Goal: Use online tool/utility: Utilize a website feature to perform a specific function

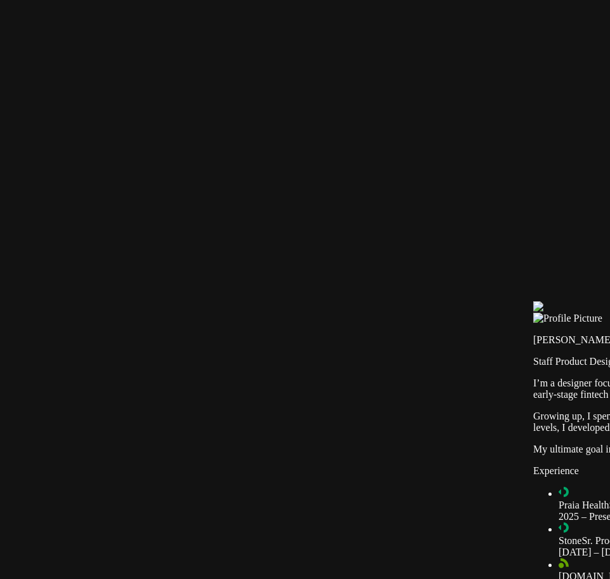
drag, startPoint x: 327, startPoint y: 270, endPoint x: 503, endPoint y: 271, distance: 176.0
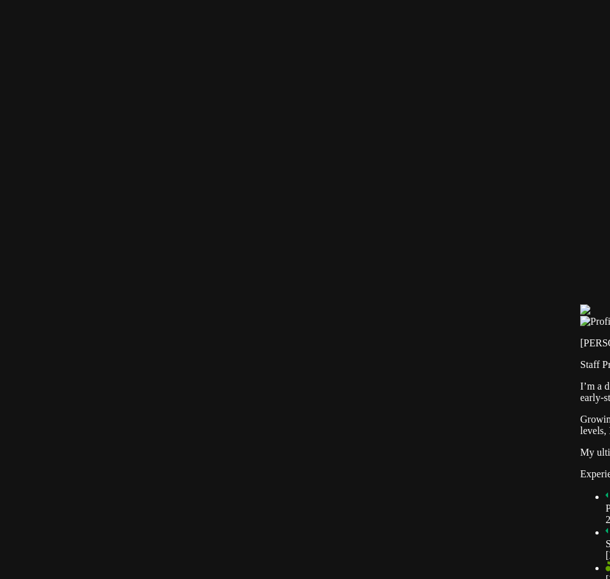
drag, startPoint x: 485, startPoint y: 242, endPoint x: 532, endPoint y: 245, distance: 47.1
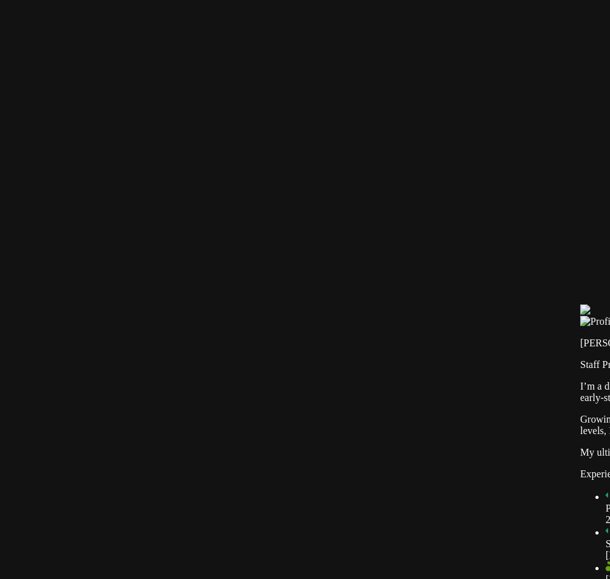
type input "0.7"
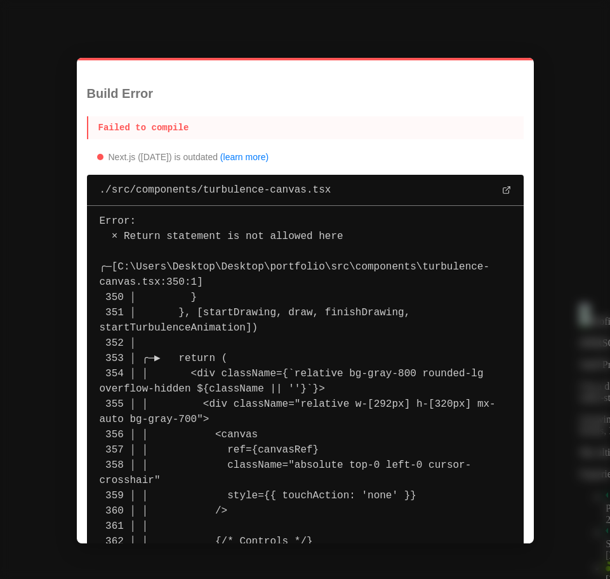
type input "0.7"
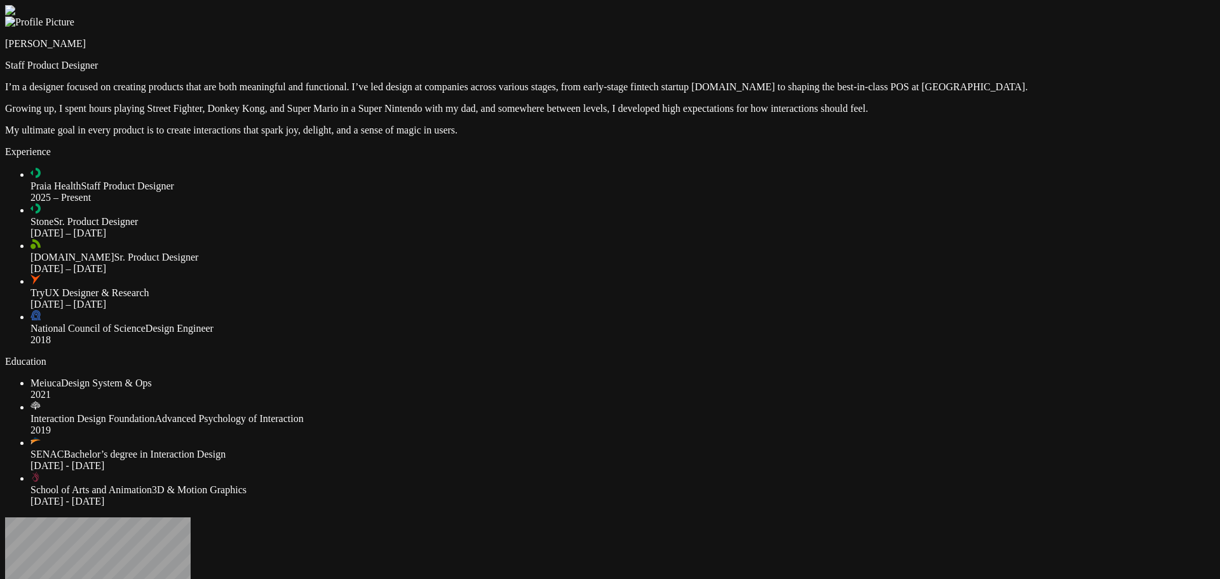
type input "0.7"
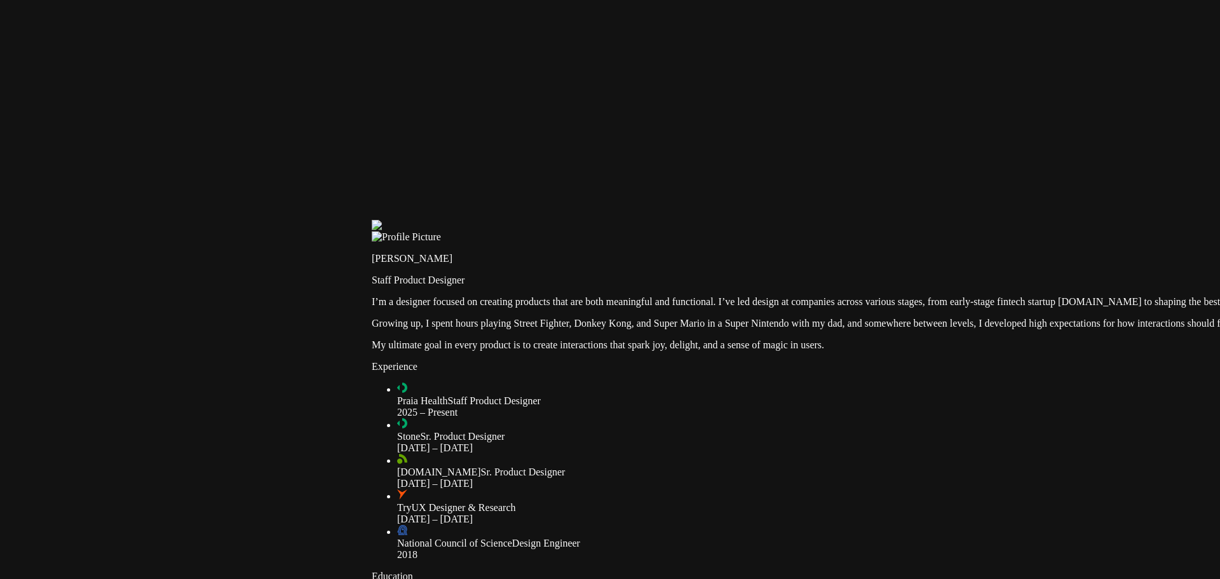
drag, startPoint x: 145, startPoint y: 150, endPoint x: 512, endPoint y: 365, distance: 424.8
click at [512, 220] on div at bounding box center [976, 220] width 1209 height 0
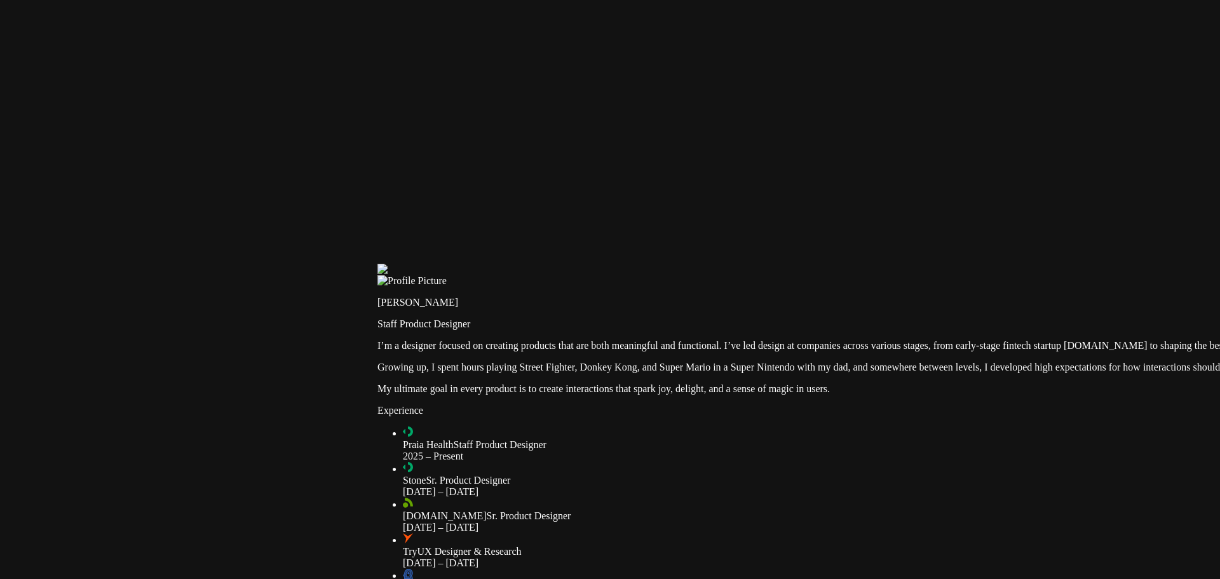
drag, startPoint x: 523, startPoint y: 306, endPoint x: 527, endPoint y: 371, distance: 64.9
click at [528, 264] on div at bounding box center [981, 264] width 1209 height 0
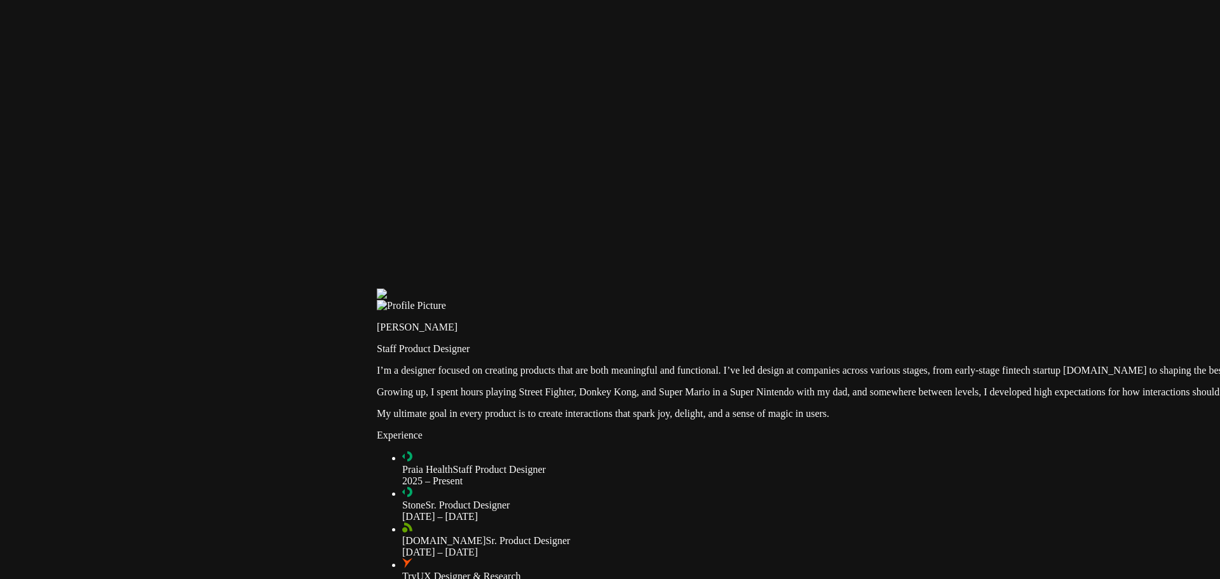
type input "0.7"
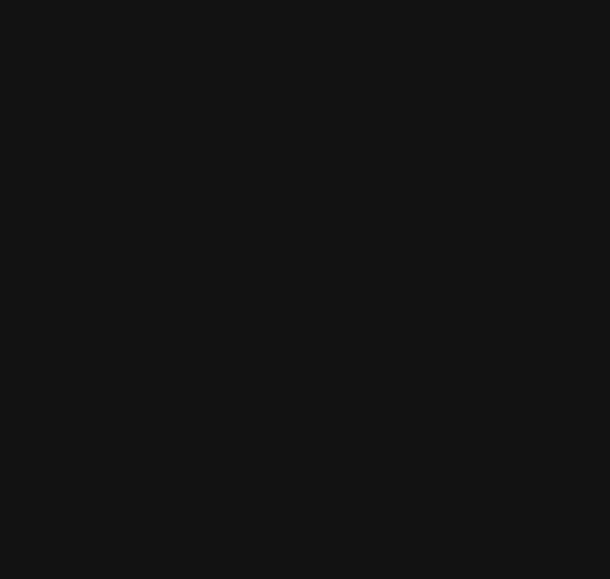
type input "0.7"
drag, startPoint x: 386, startPoint y: 351, endPoint x: 288, endPoint y: 354, distance: 97.3
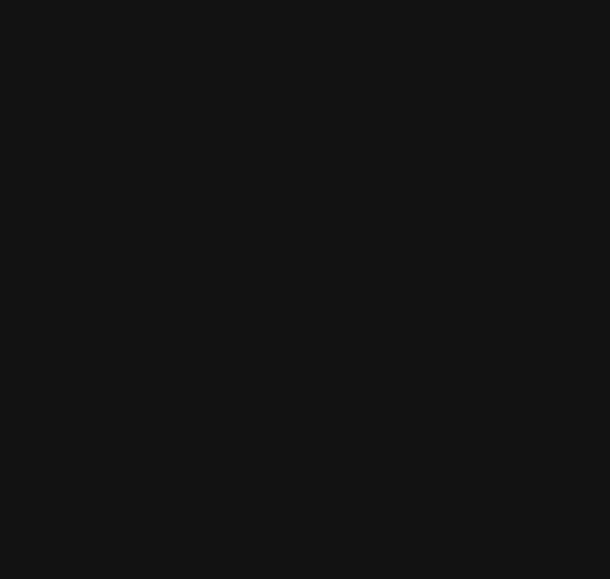
type input "0.7"
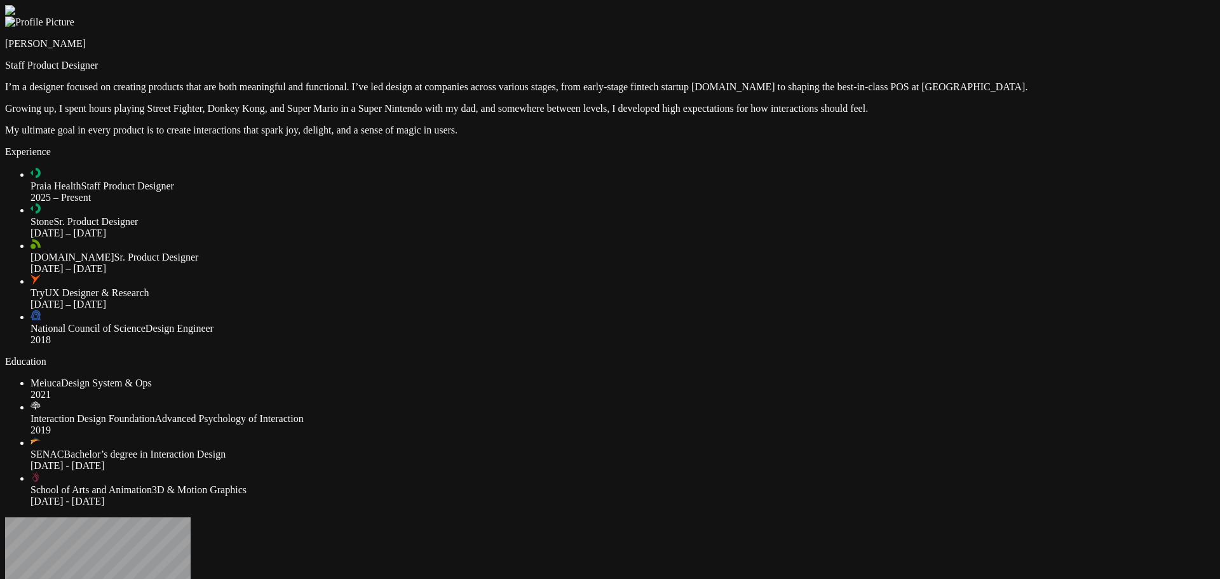
drag, startPoint x: 0, startPoint y: 0, endPoint x: 459, endPoint y: 320, distance: 559.3
click at [172, 5] on div at bounding box center [609, 5] width 1209 height 0
click at [173, 5] on div at bounding box center [609, 5] width 1209 height 0
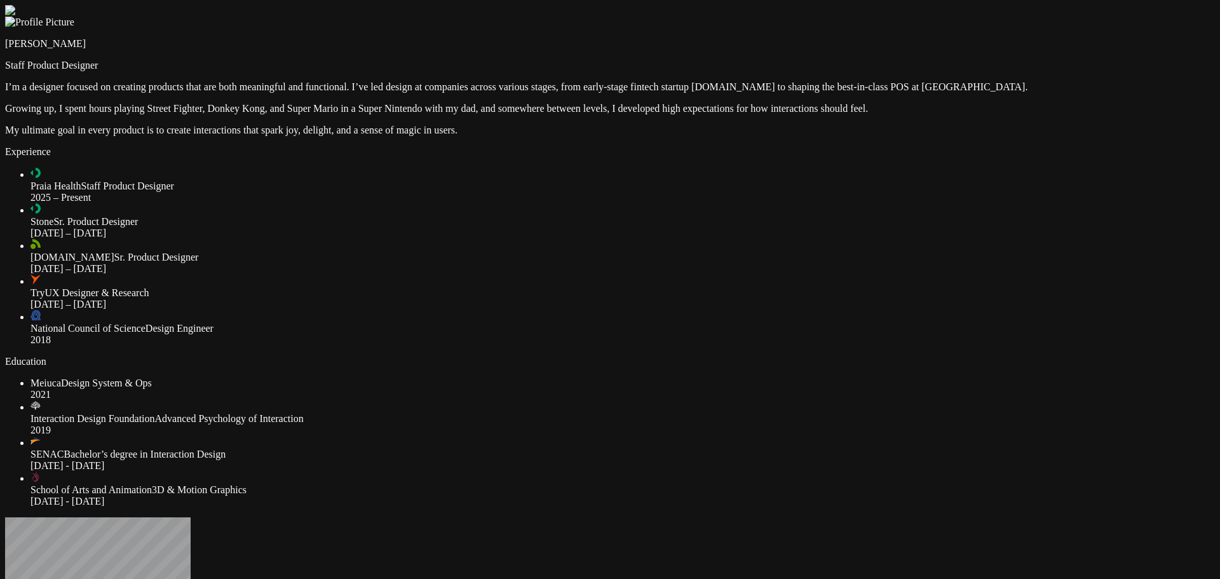
click at [173, 5] on div at bounding box center [609, 5] width 1209 height 0
click at [159, 5] on div at bounding box center [609, 5] width 1209 height 0
click at [177, 5] on div at bounding box center [609, 5] width 1209 height 0
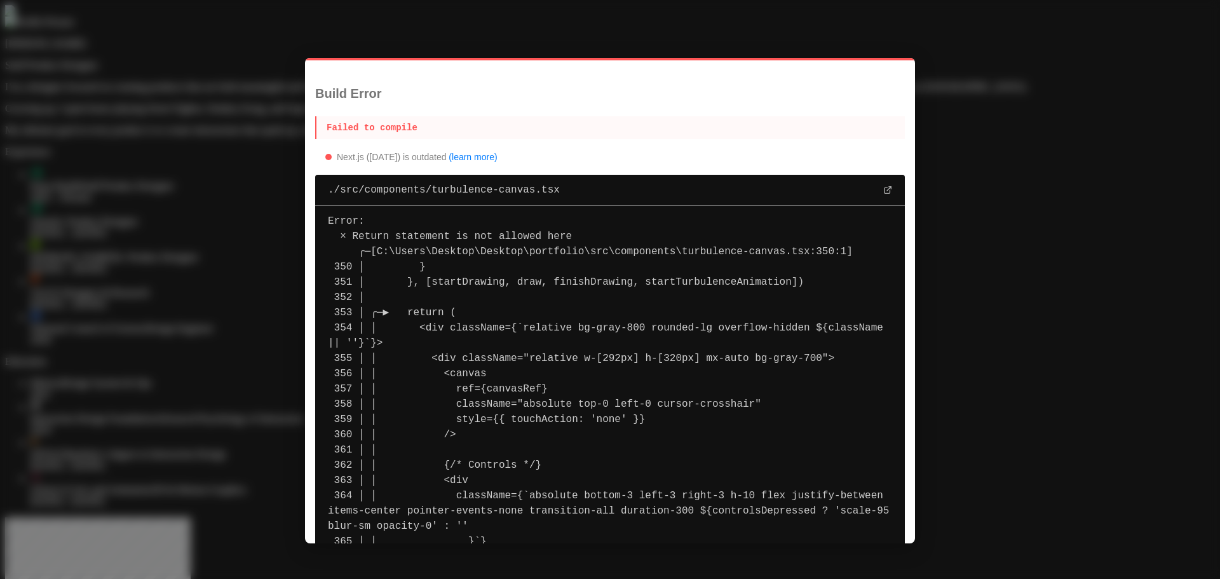
type input "0.7"
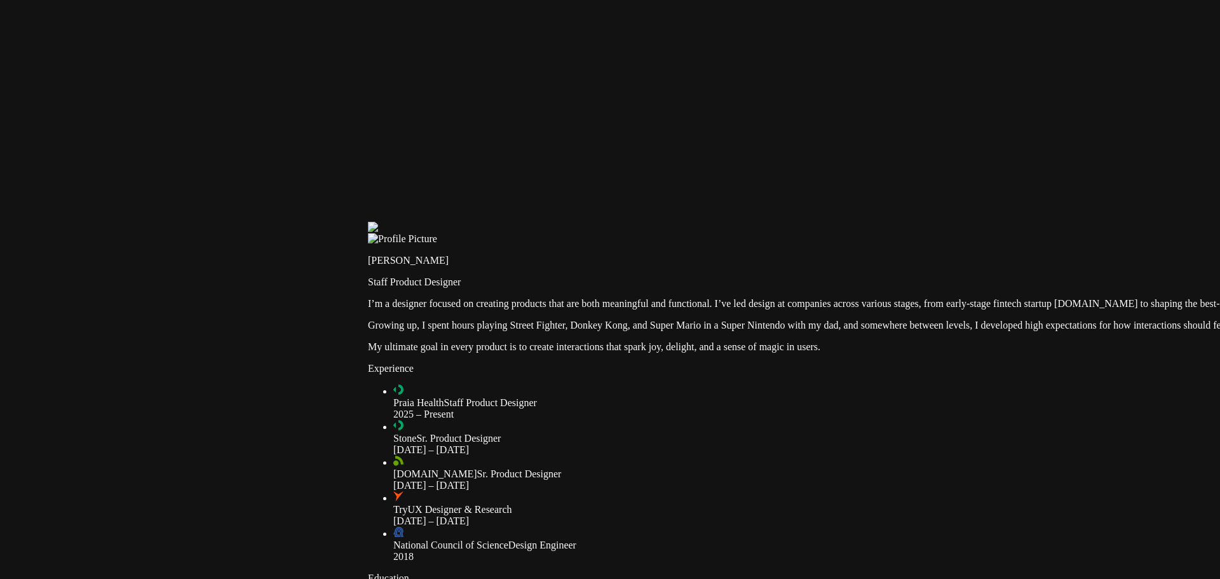
click at [743, 222] on div at bounding box center [972, 222] width 1209 height 0
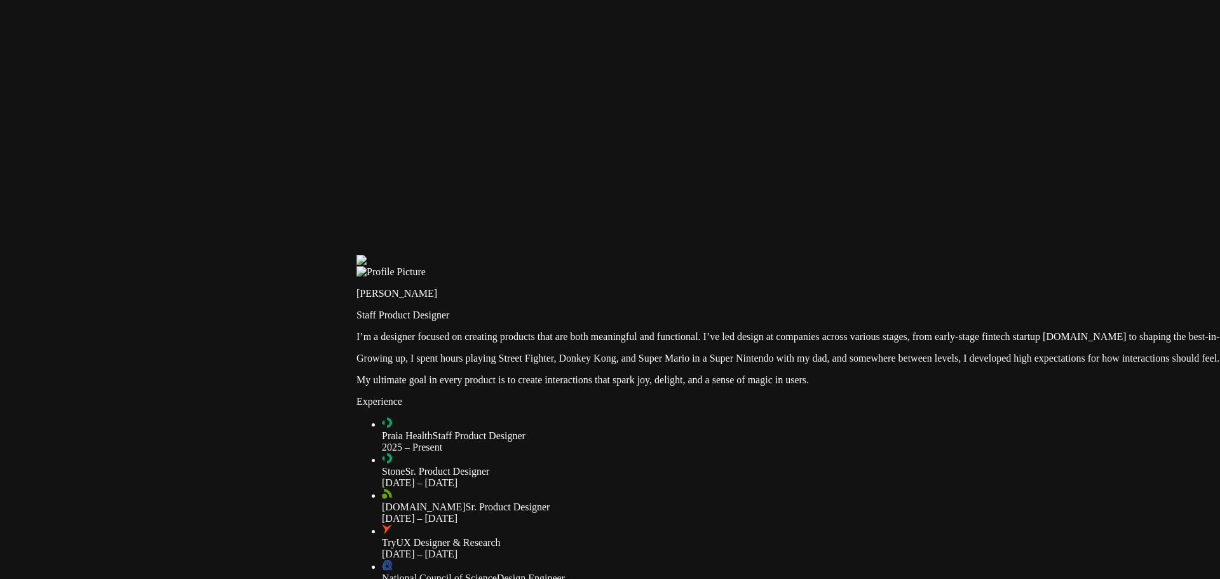
drag, startPoint x: 567, startPoint y: 220, endPoint x: 521, endPoint y: 309, distance: 100.3
click at [521, 255] on div at bounding box center [960, 255] width 1209 height 0
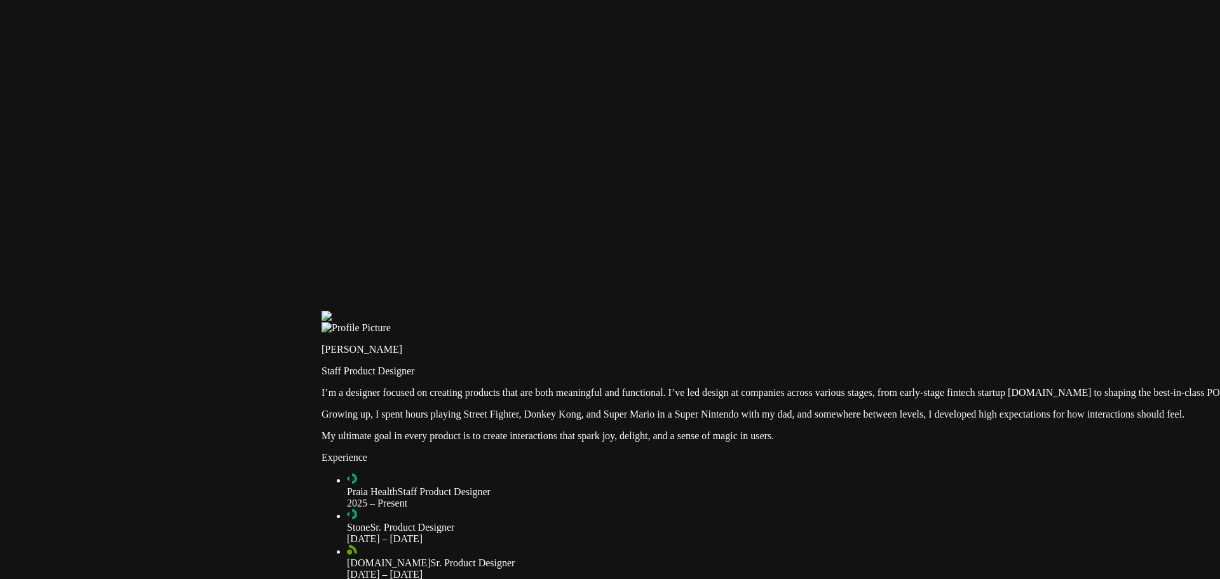
type input "0.7"
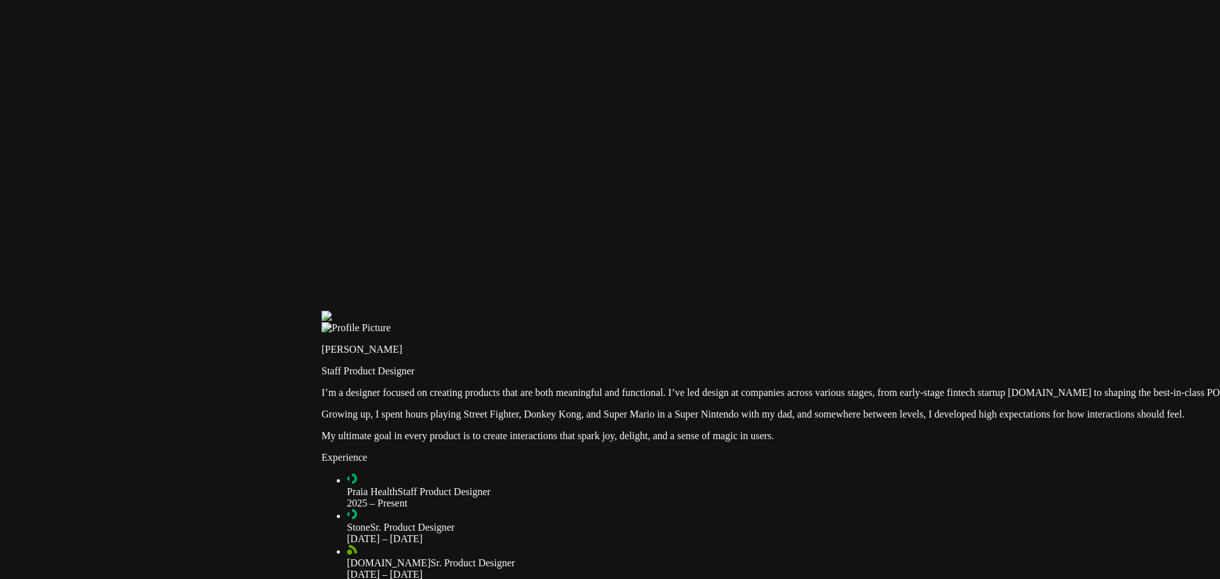
scroll to position [156, 0]
drag, startPoint x: 644, startPoint y: 147, endPoint x: 632, endPoint y: 156, distance: 15.0
click at [633, 311] on div at bounding box center [925, 311] width 1209 height 0
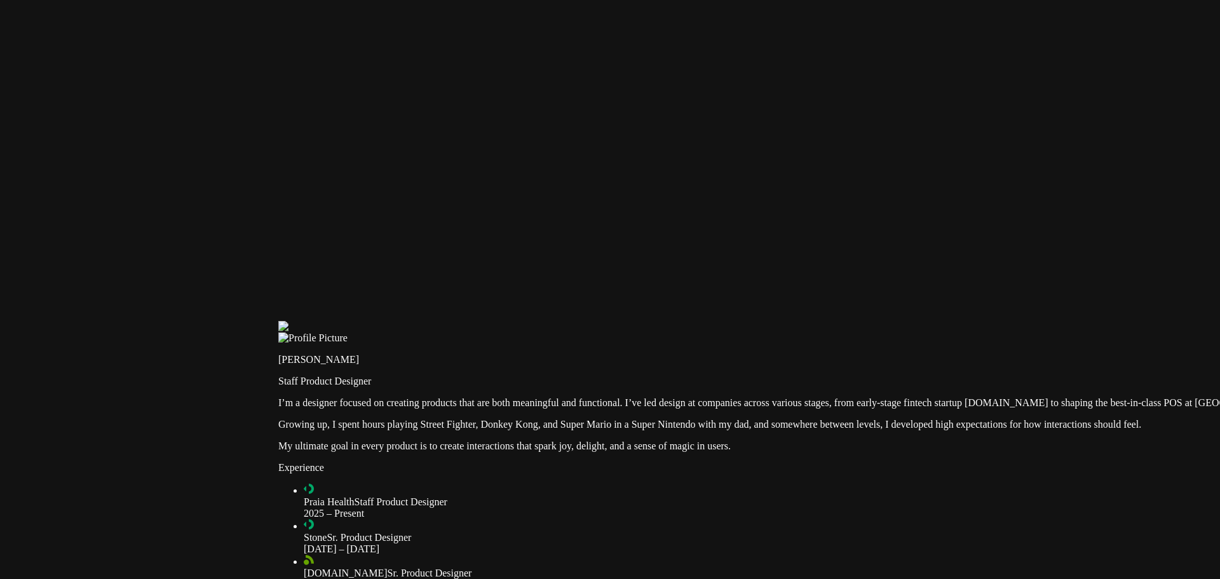
drag, startPoint x: 632, startPoint y: 173, endPoint x: 504, endPoint y: 165, distance: 128.6
click at [504, 321] on div at bounding box center [882, 321] width 1209 height 0
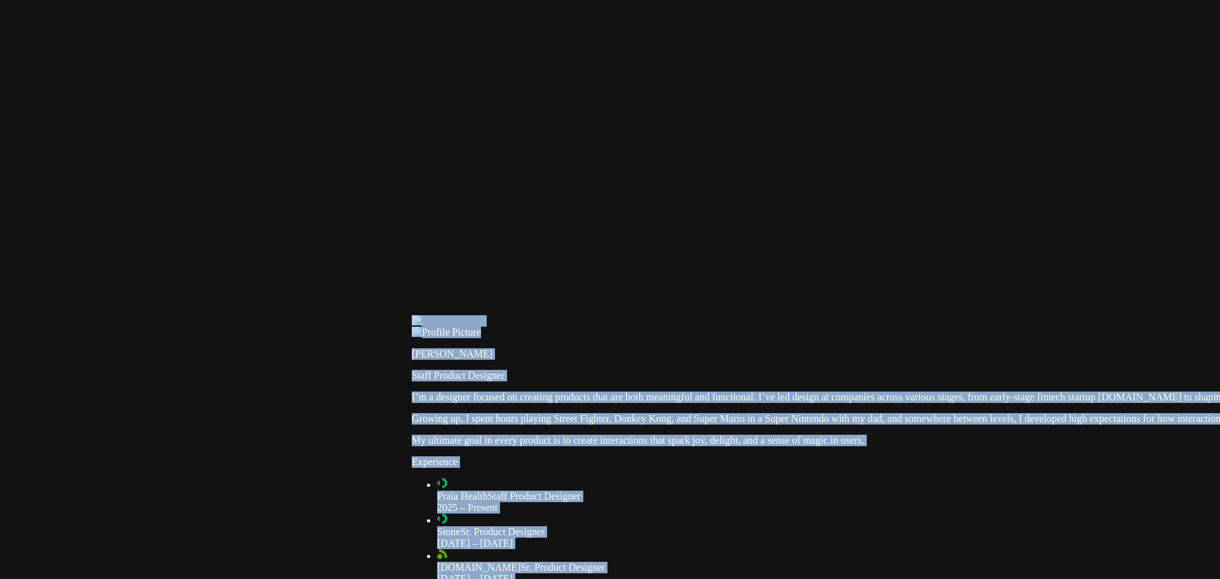
drag, startPoint x: 469, startPoint y: 280, endPoint x: 837, endPoint y: 285, distance: 368.5
click at [752, 315] on div at bounding box center [1016, 315] width 1209 height 0
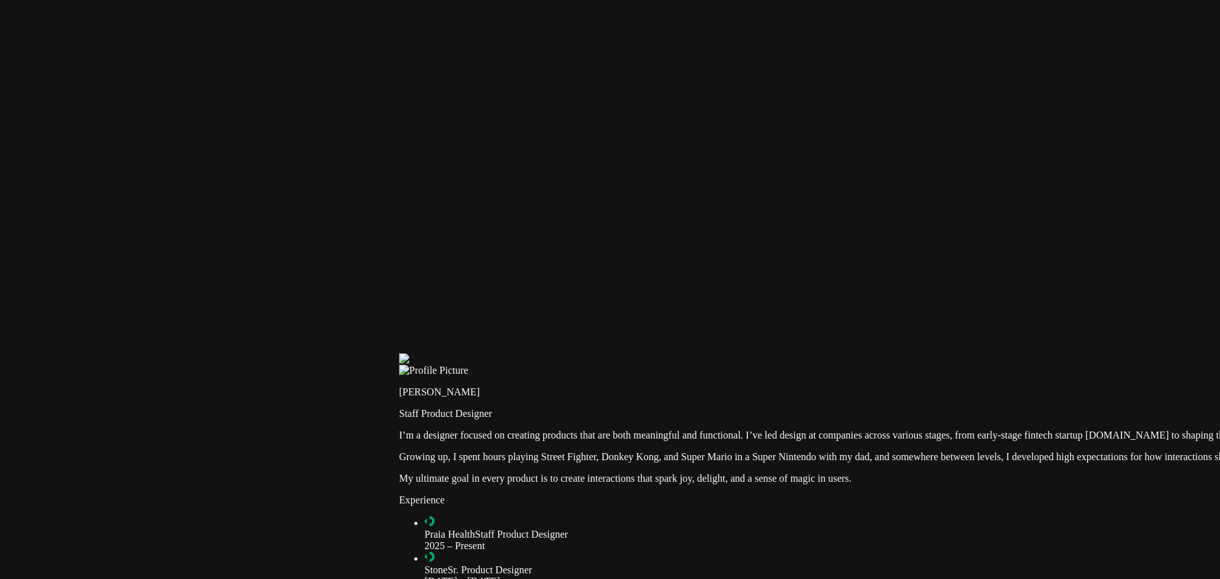
drag, startPoint x: 752, startPoint y: 182, endPoint x: 727, endPoint y: 262, distance: 84.0
click at [732, 353] on div at bounding box center [1003, 353] width 1209 height 0
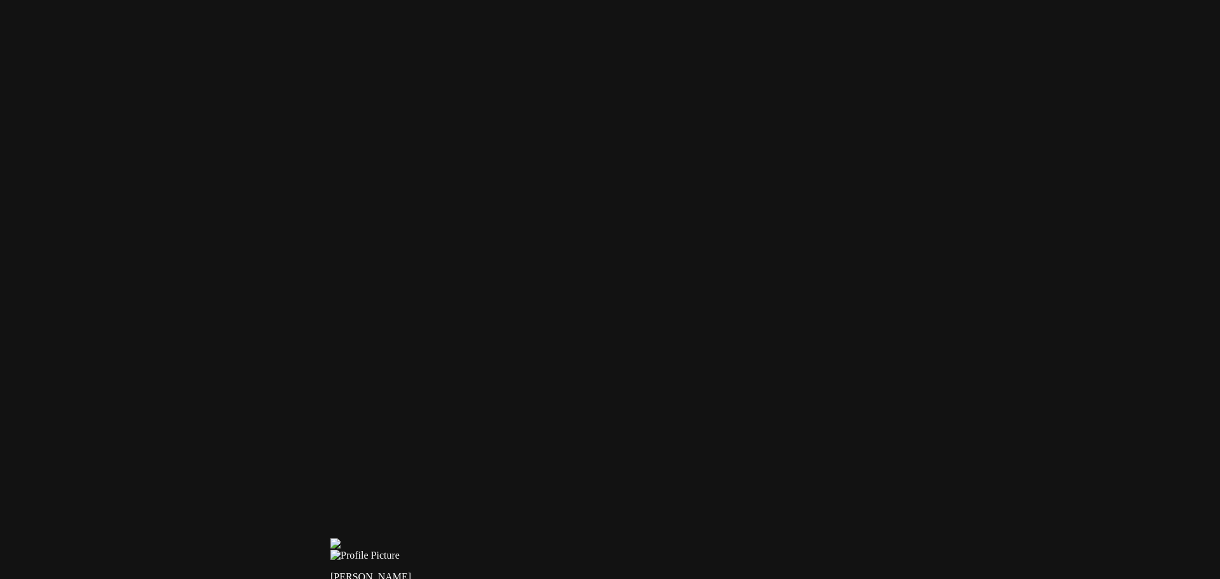
drag, startPoint x: 727, startPoint y: 262, endPoint x: 655, endPoint y: 434, distance: 186.5
click at [655, 538] on div at bounding box center [934, 538] width 1209 height 0
drag, startPoint x: 826, startPoint y: 249, endPoint x: 448, endPoint y: 387, distance: 401.7
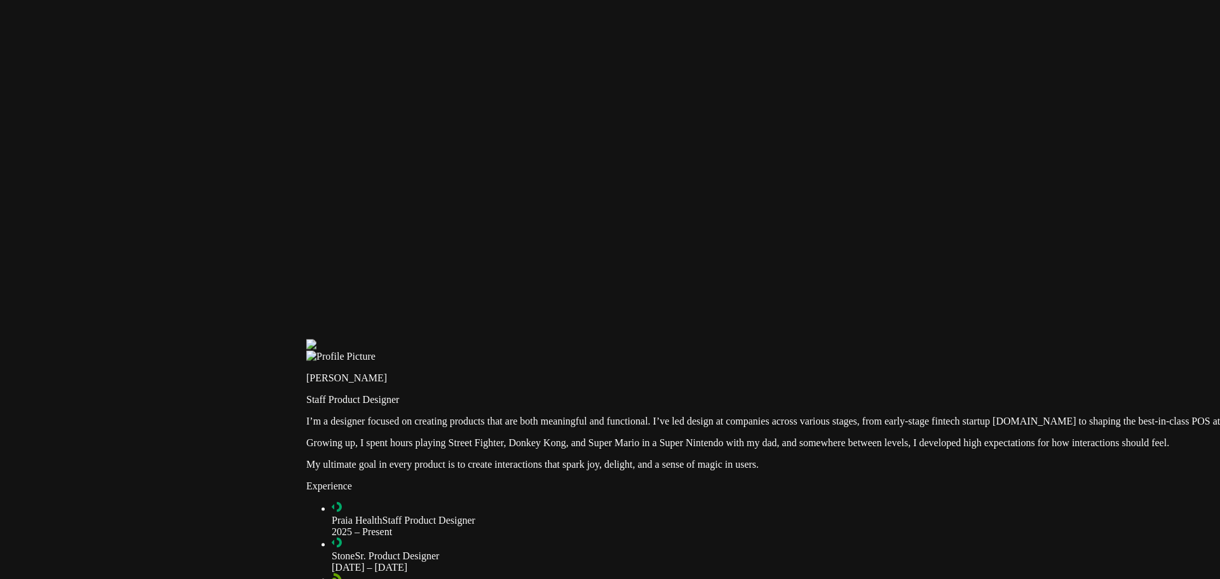
drag, startPoint x: 360, startPoint y: 354, endPoint x: 733, endPoint y: 93, distance: 455.5
click at [733, 339] on div at bounding box center [910, 339] width 1209 height 0
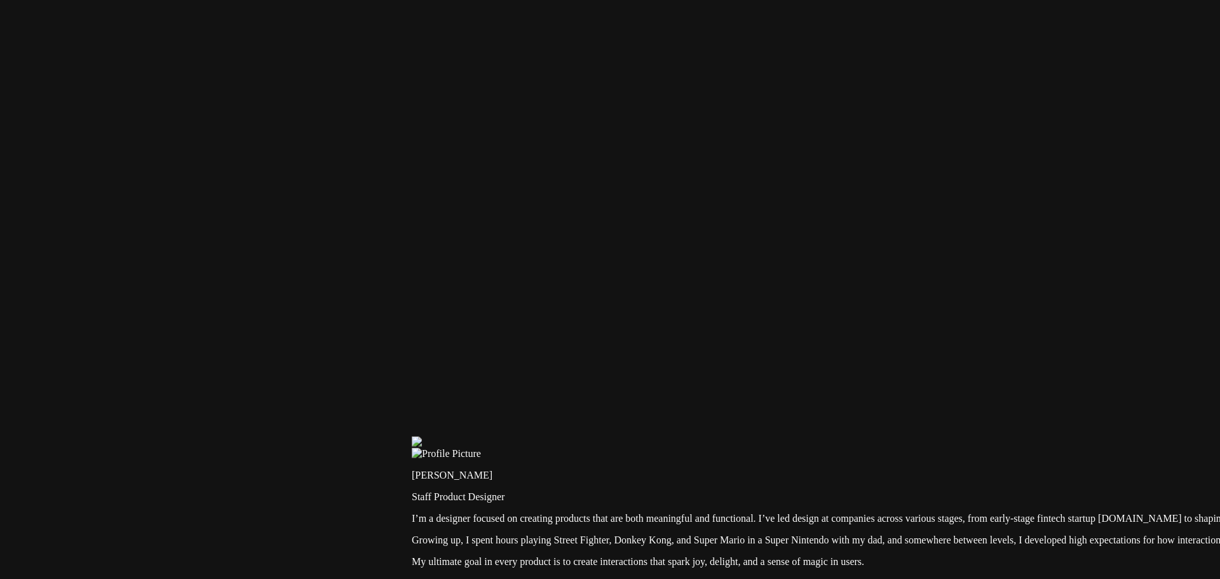
drag, startPoint x: 419, startPoint y: 137, endPoint x: 554, endPoint y: 244, distance: 172.2
click at [554, 436] on div at bounding box center [1016, 436] width 1209 height 0
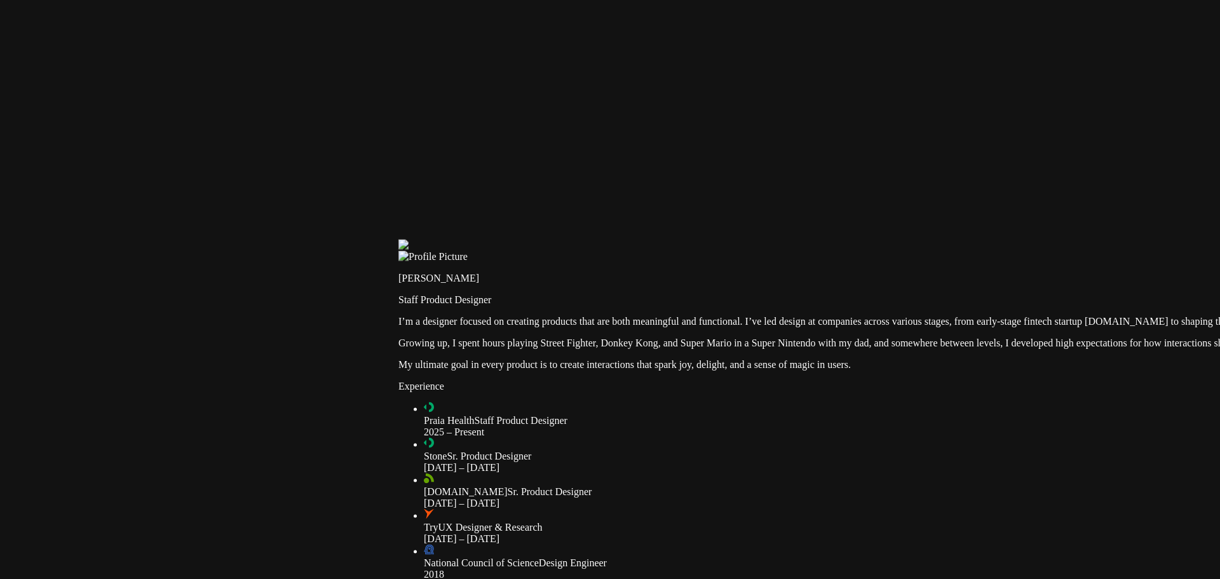
drag, startPoint x: 321, startPoint y: 490, endPoint x: 259, endPoint y: 86, distance: 408.8
click at [398, 239] on div at bounding box center [1002, 239] width 1209 height 0
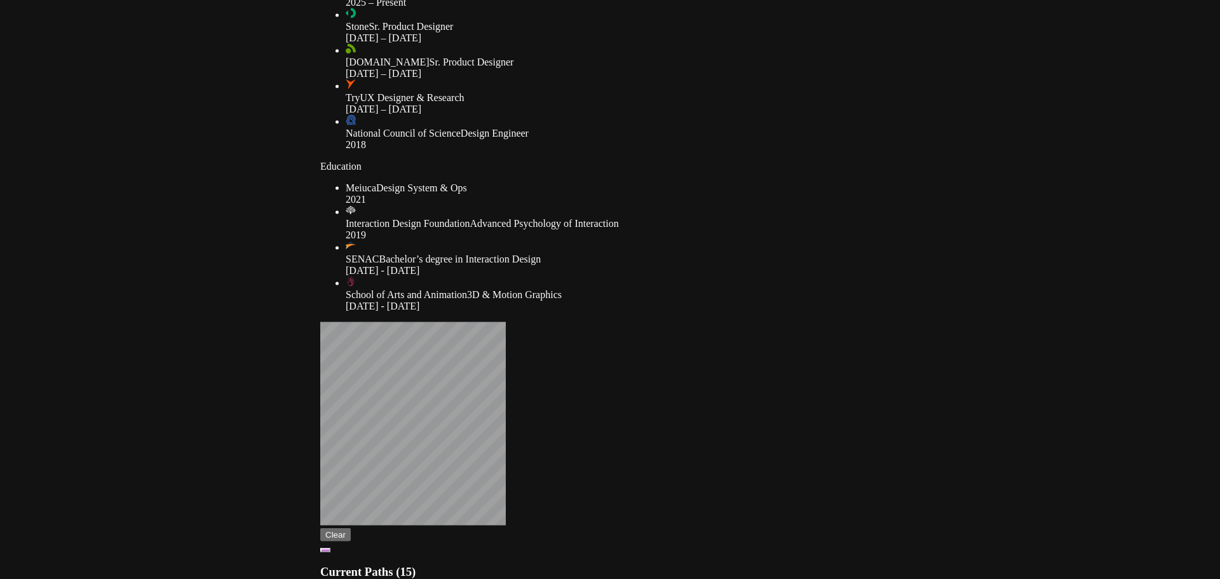
drag, startPoint x: 212, startPoint y: 443, endPoint x: 177, endPoint y: 180, distance: 265.9
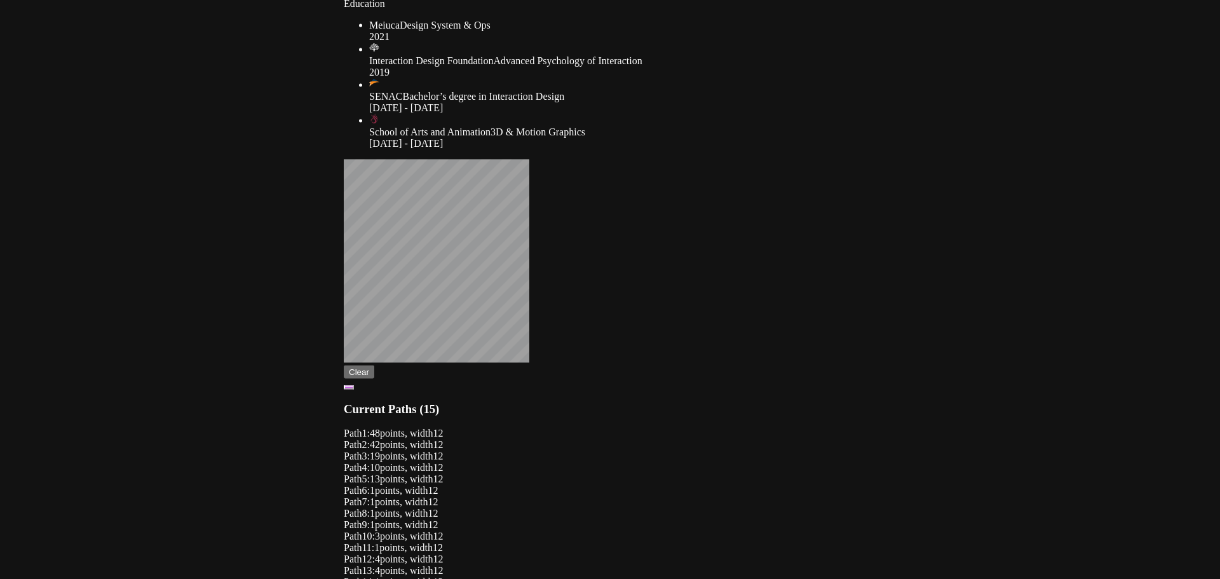
drag, startPoint x: 210, startPoint y: 394, endPoint x: 230, endPoint y: 246, distance: 149.3
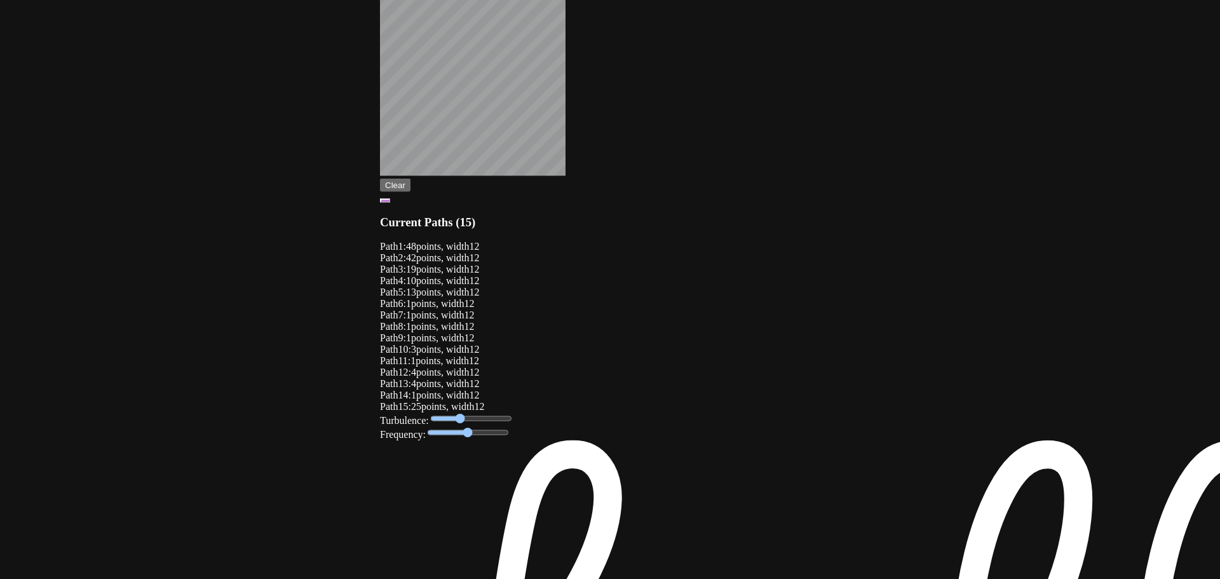
drag, startPoint x: 269, startPoint y: 342, endPoint x: 299, endPoint y: 163, distance: 181.6
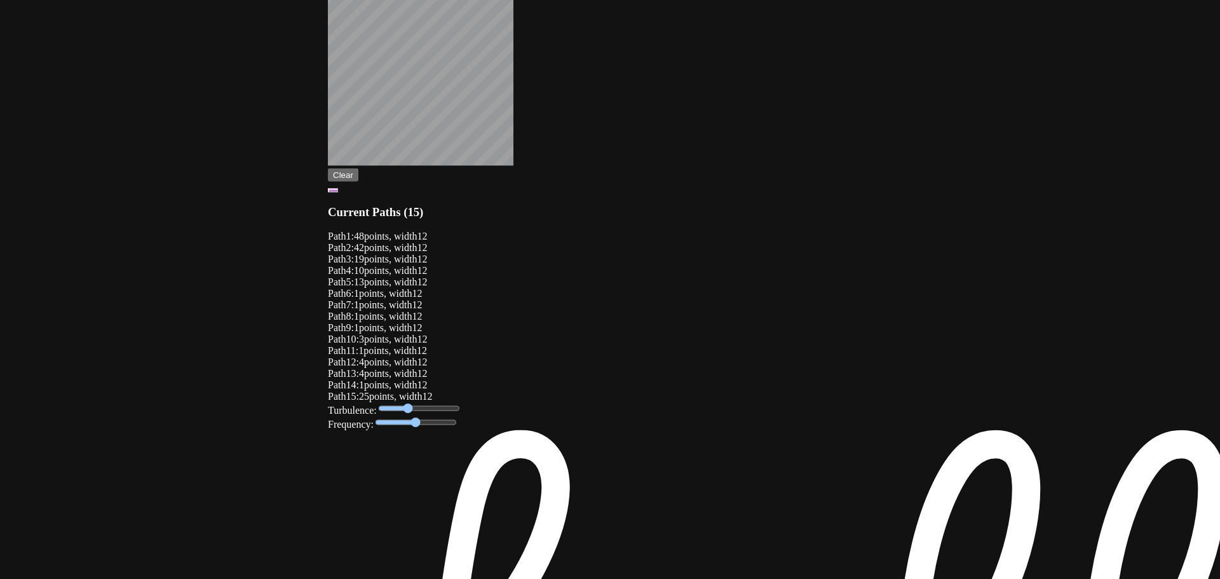
drag, startPoint x: 466, startPoint y: 250, endPoint x: 156, endPoint y: 213, distance: 312.2
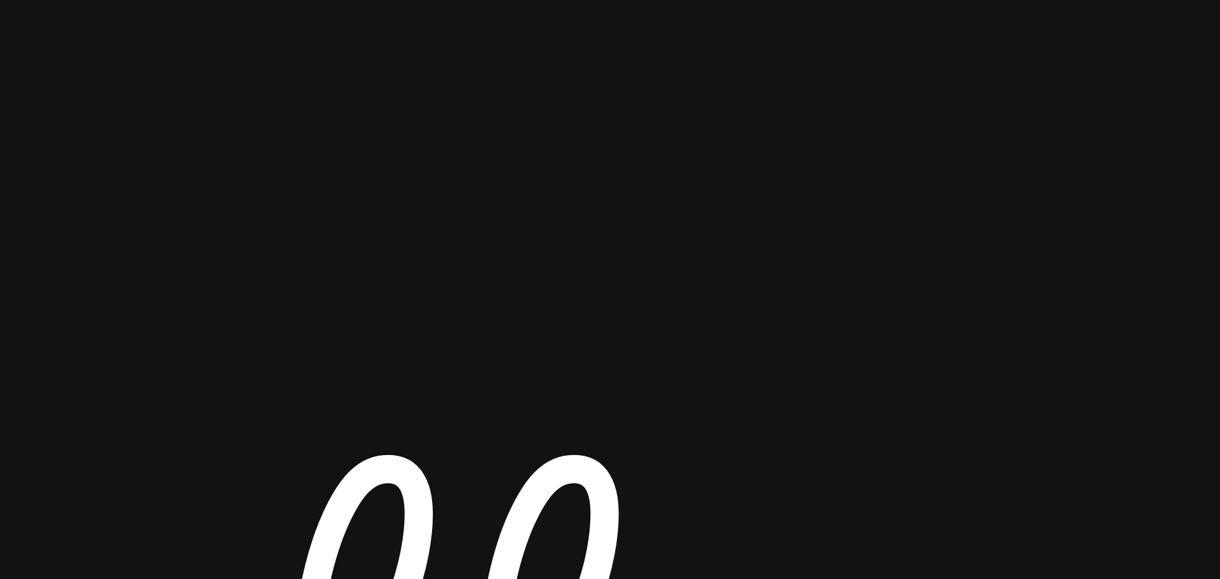
drag, startPoint x: 871, startPoint y: 198, endPoint x: 436, endPoint y: 277, distance: 442.2
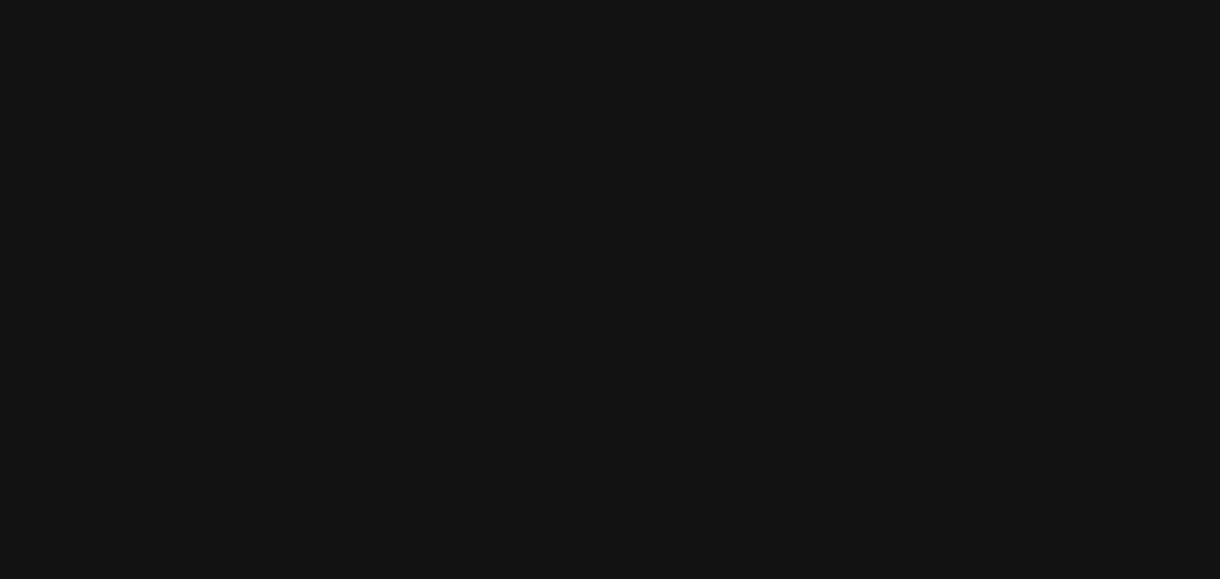
drag, startPoint x: 939, startPoint y: 238, endPoint x: 710, endPoint y: 441, distance: 306.4
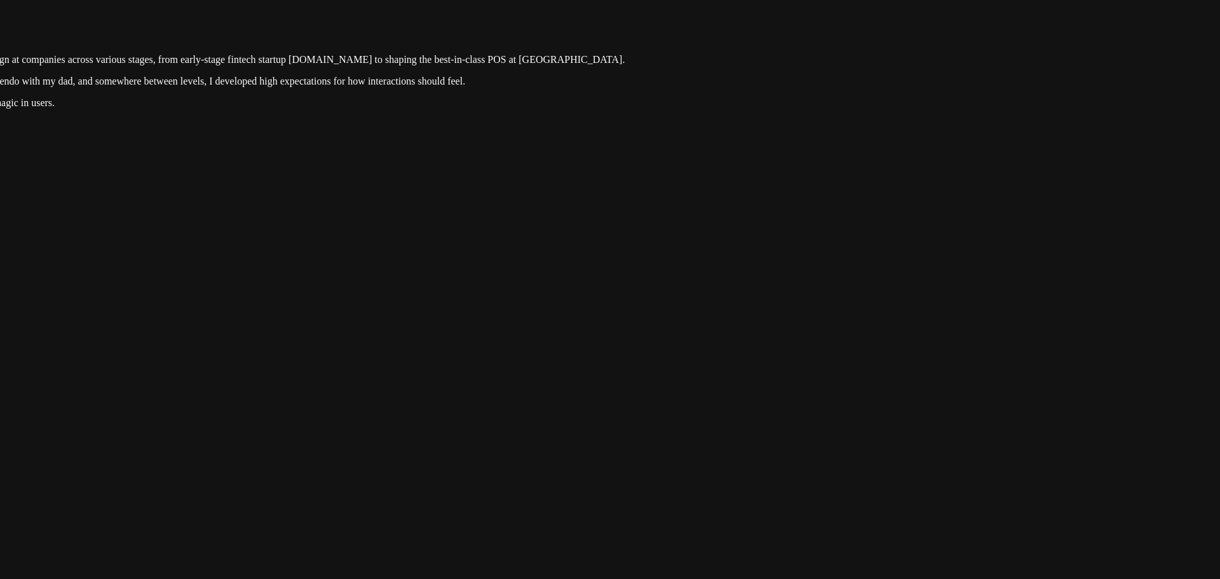
drag, startPoint x: 655, startPoint y: 201, endPoint x: 659, endPoint y: 480, distance: 278.2
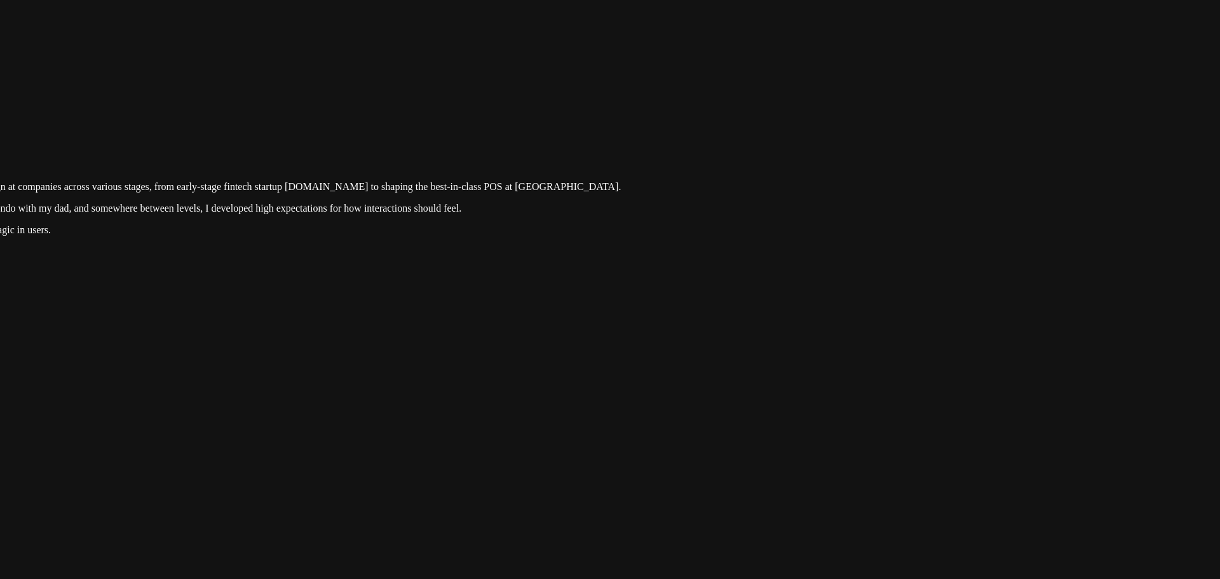
drag, startPoint x: 670, startPoint y: 299, endPoint x: 664, endPoint y: 471, distance: 172.2
click at [664, 105] on div at bounding box center [203, 105] width 1209 height 0
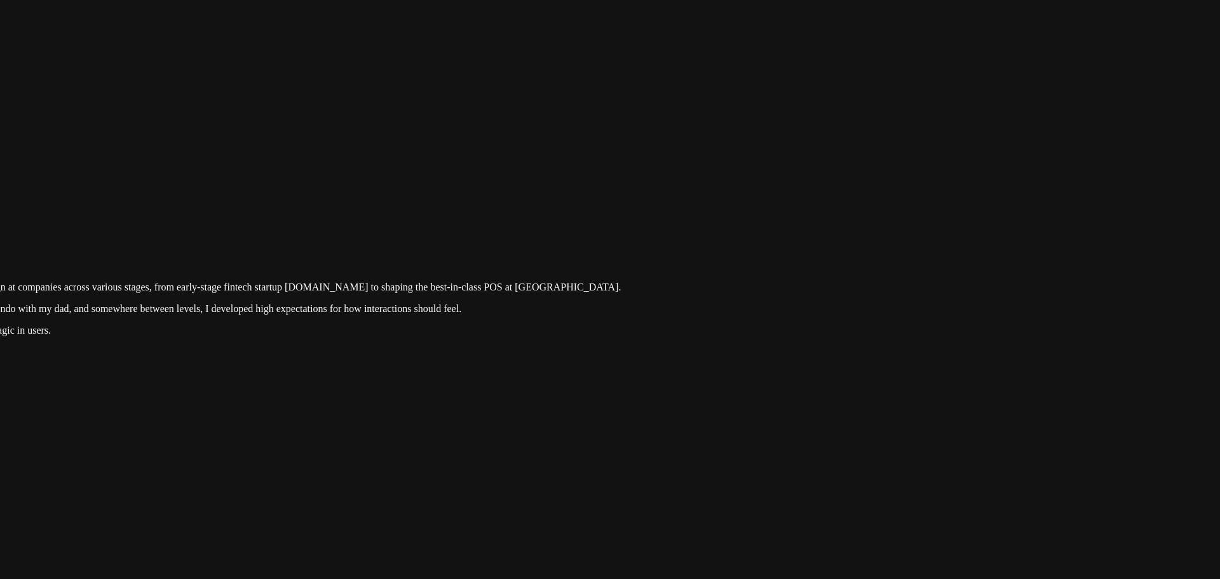
drag, startPoint x: 699, startPoint y: 282, endPoint x: 699, endPoint y: 374, distance: 91.5
click at [699, 205] on div at bounding box center [203, 205] width 1209 height 0
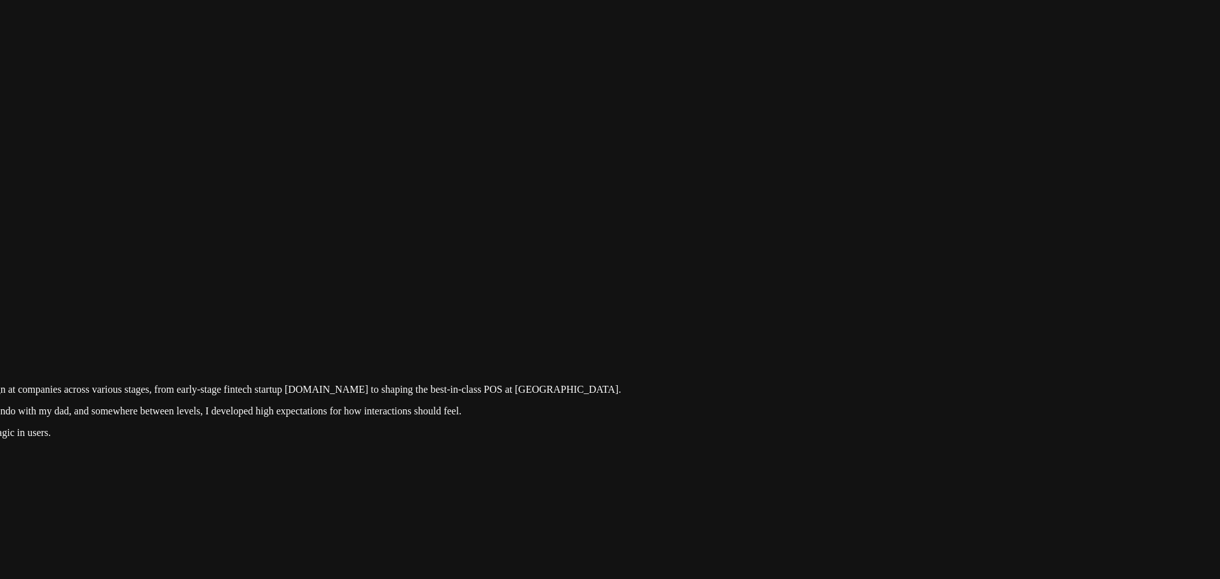
drag, startPoint x: 412, startPoint y: 292, endPoint x: 365, endPoint y: 351, distance: 75.0
click at [367, 307] on div at bounding box center [203, 307] width 1209 height 0
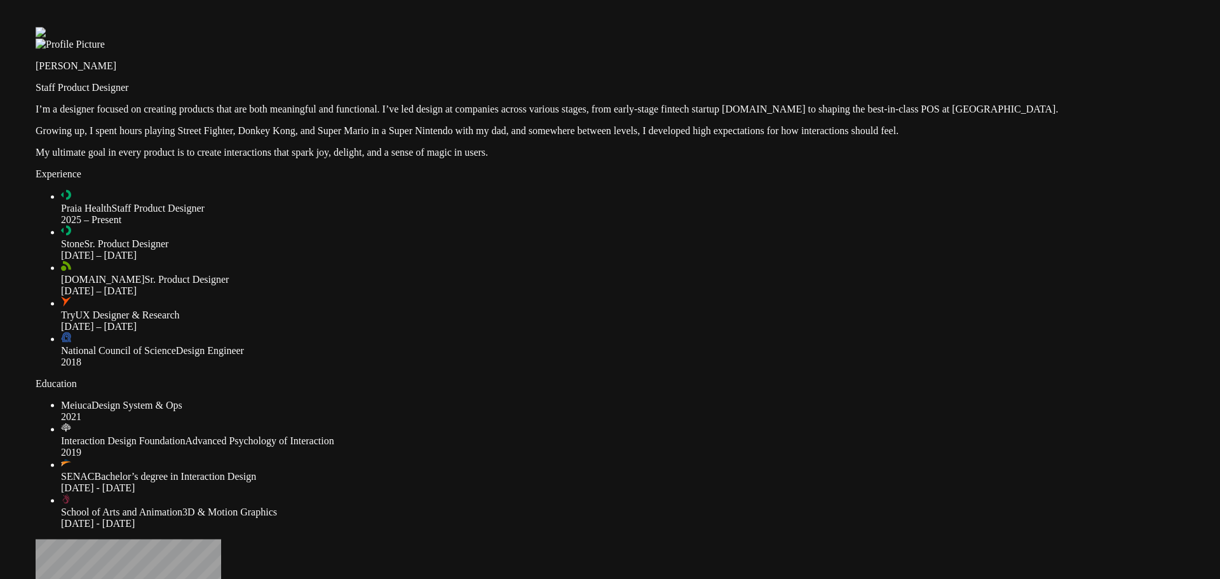
drag, startPoint x: 365, startPoint y: 351, endPoint x: 805, endPoint y: 18, distance: 551.5
click at [805, 27] on div at bounding box center [640, 27] width 1209 height 0
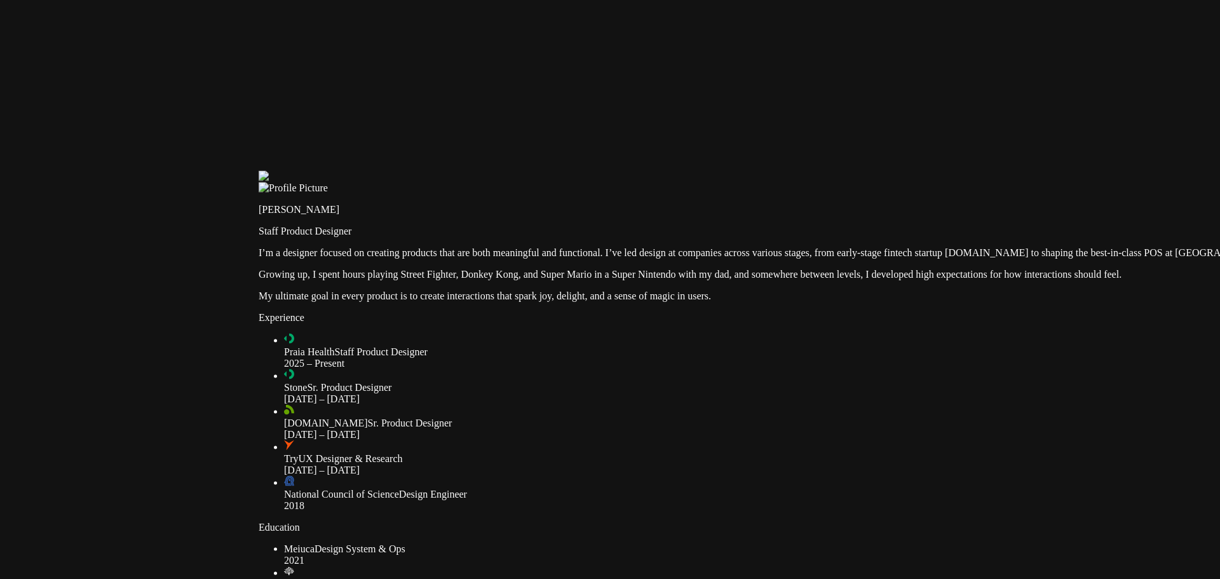
drag, startPoint x: 643, startPoint y: 46, endPoint x: 861, endPoint y: 204, distance: 268.9
click at [863, 171] on div at bounding box center [863, 171] width 1209 height 0
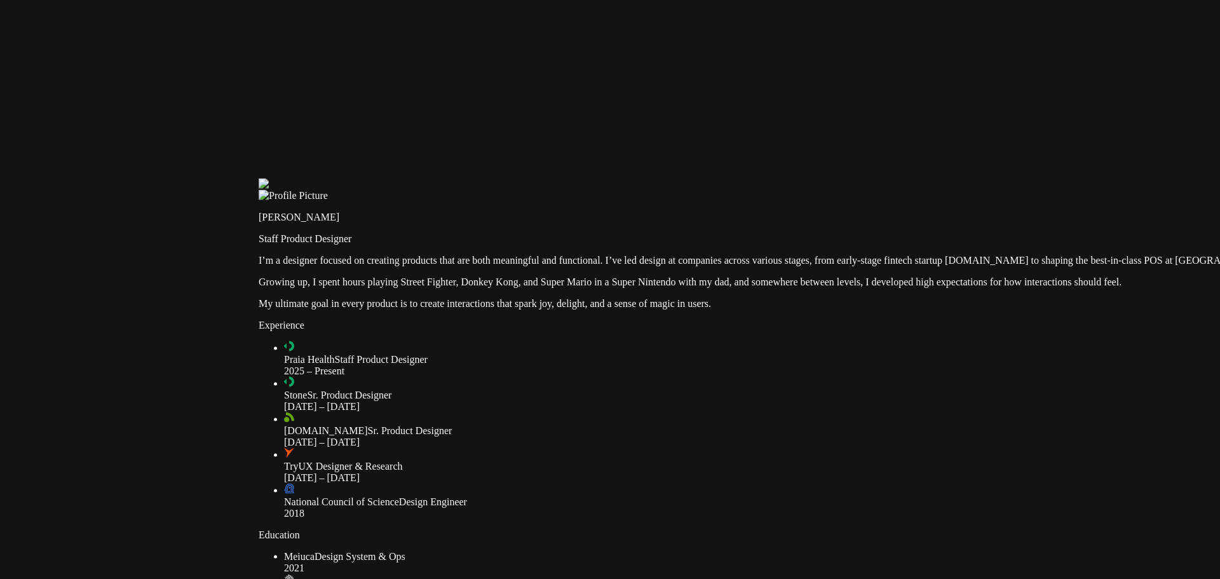
scroll to position [0, 0]
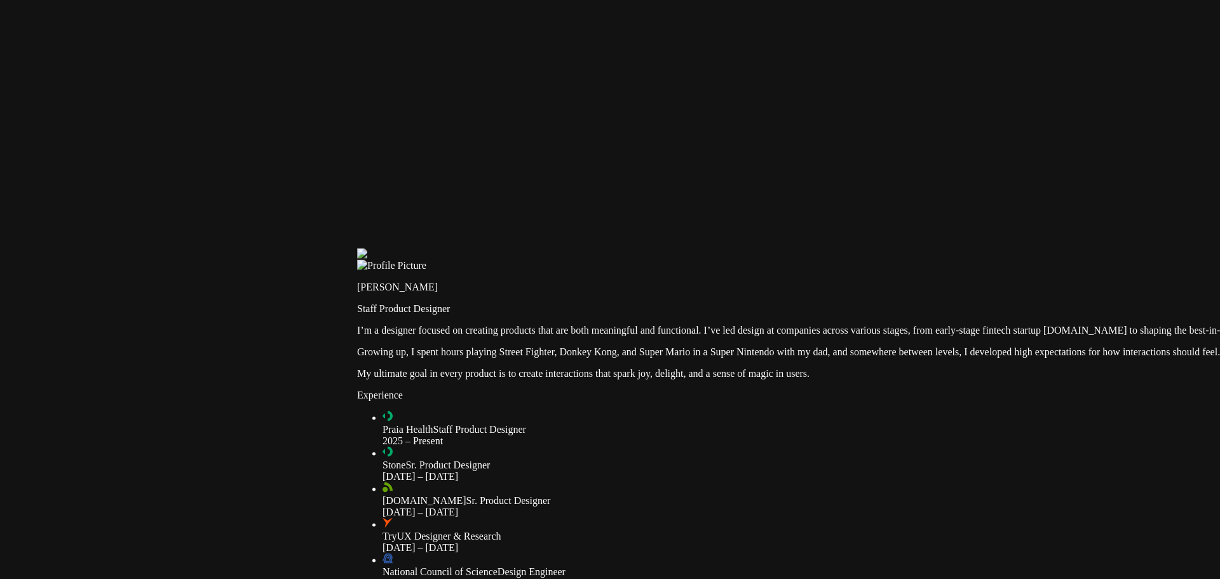
drag, startPoint x: 502, startPoint y: 175, endPoint x: 607, endPoint y: 251, distance: 129.6
click at [607, 248] on div at bounding box center [961, 248] width 1209 height 0
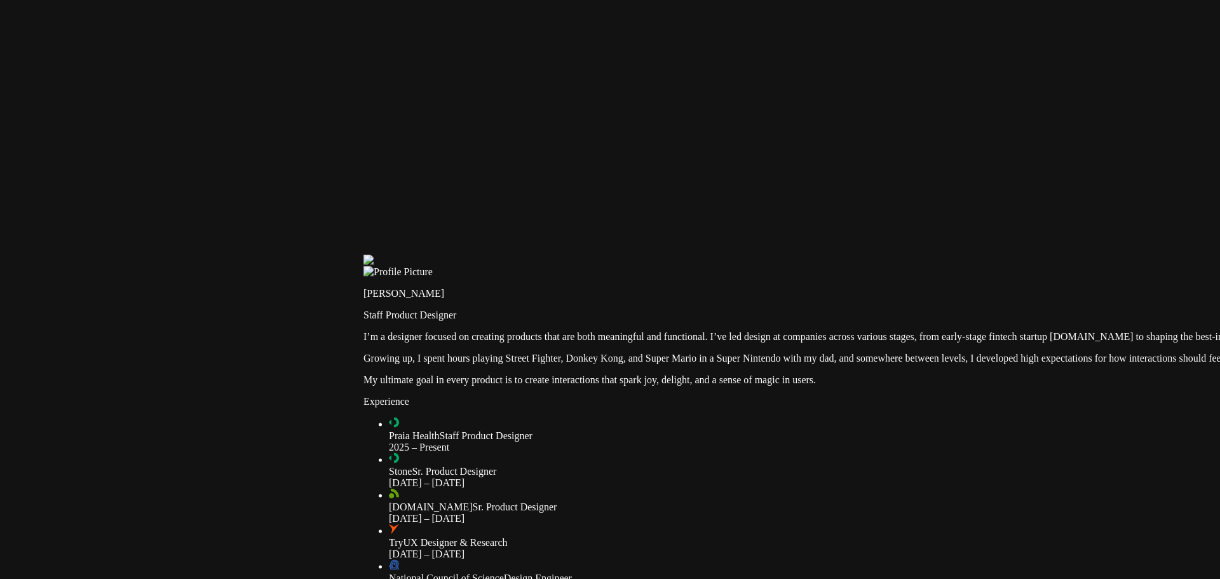
type input "0.7"
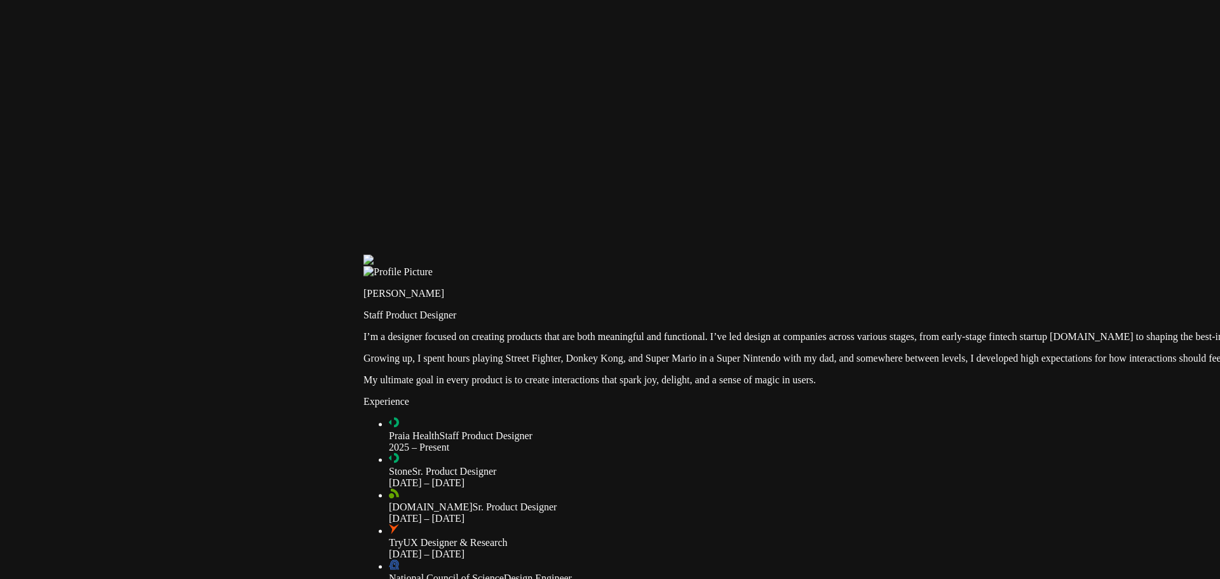
scroll to position [314, 0]
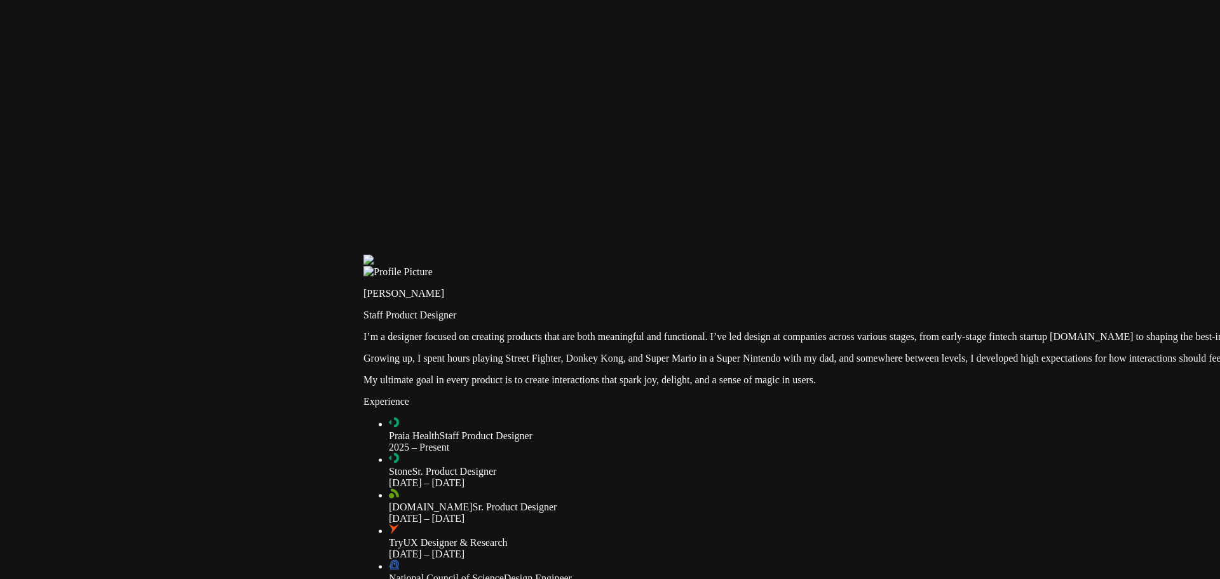
type input "0.7"
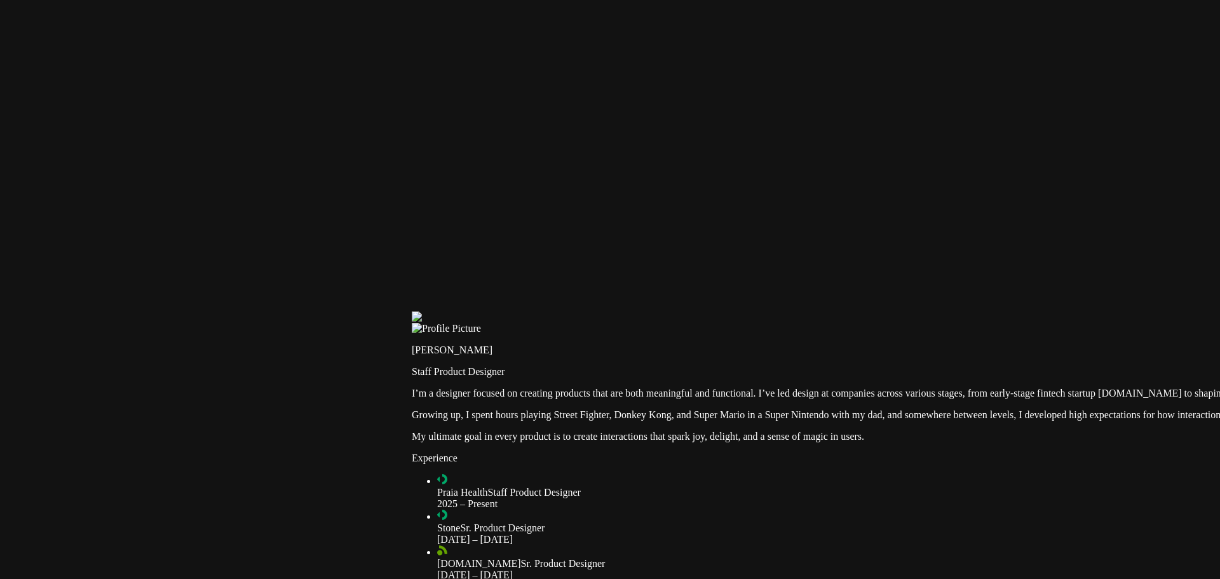
type input "0.7"
type input "0"
drag, startPoint x: 400, startPoint y: 159, endPoint x: 368, endPoint y: 164, distance: 31.4
type input "0"
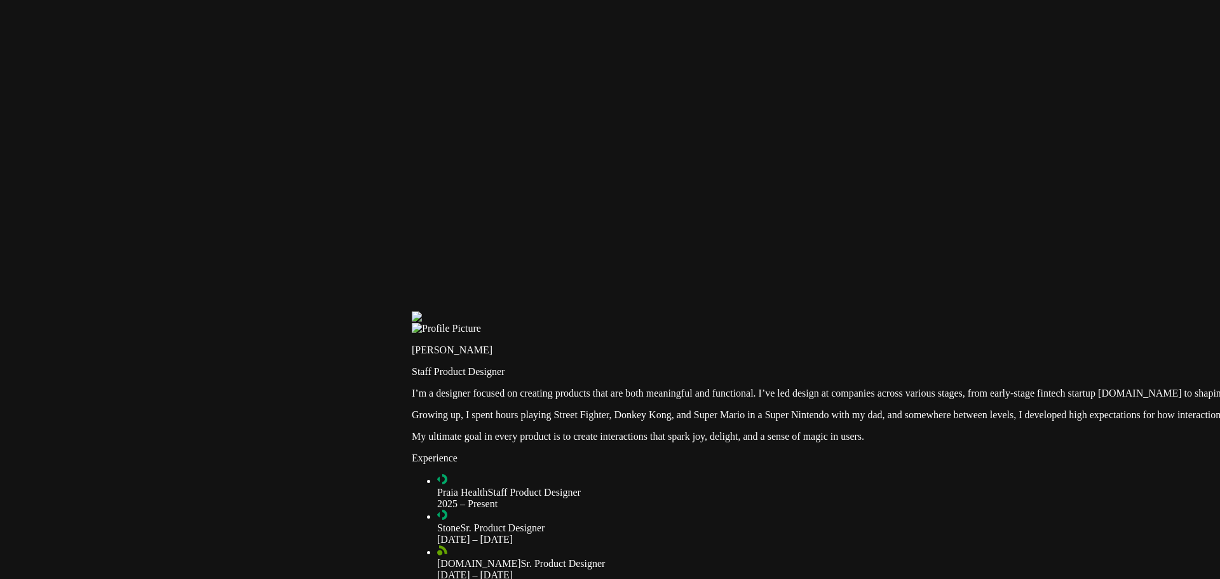
drag, startPoint x: 400, startPoint y: 140, endPoint x: 391, endPoint y: 140, distance: 9.5
type input "0"
drag, startPoint x: 400, startPoint y: 158, endPoint x: 375, endPoint y: 159, distance: 24.8
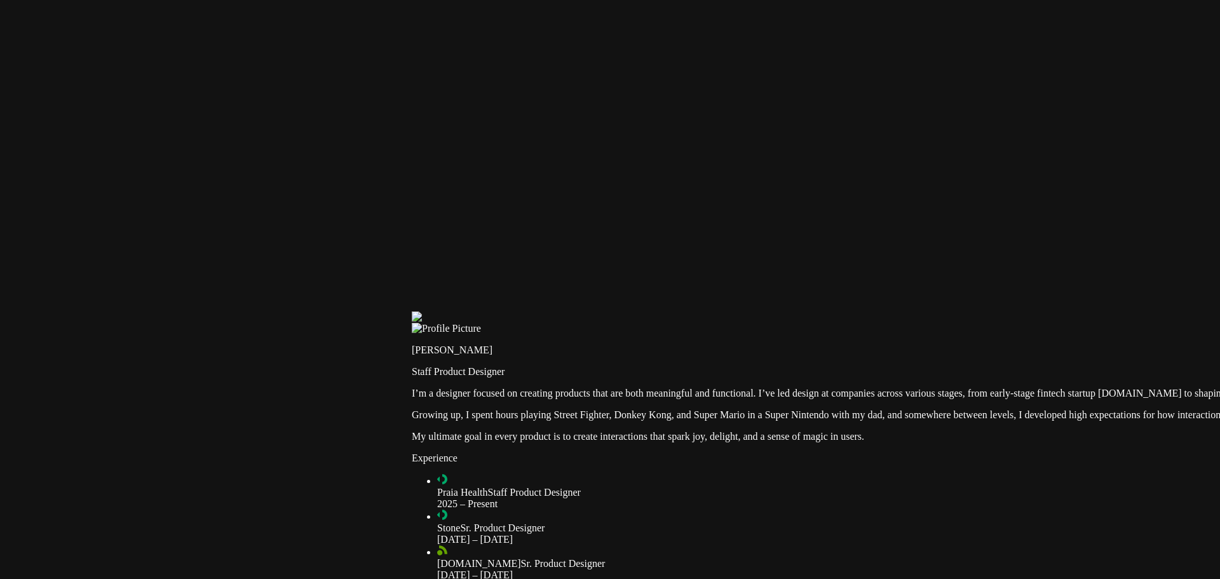
drag, startPoint x: 396, startPoint y: 164, endPoint x: 430, endPoint y: 162, distance: 33.7
drag, startPoint x: 401, startPoint y: 164, endPoint x: 338, endPoint y: 165, distance: 63.5
type input "0"
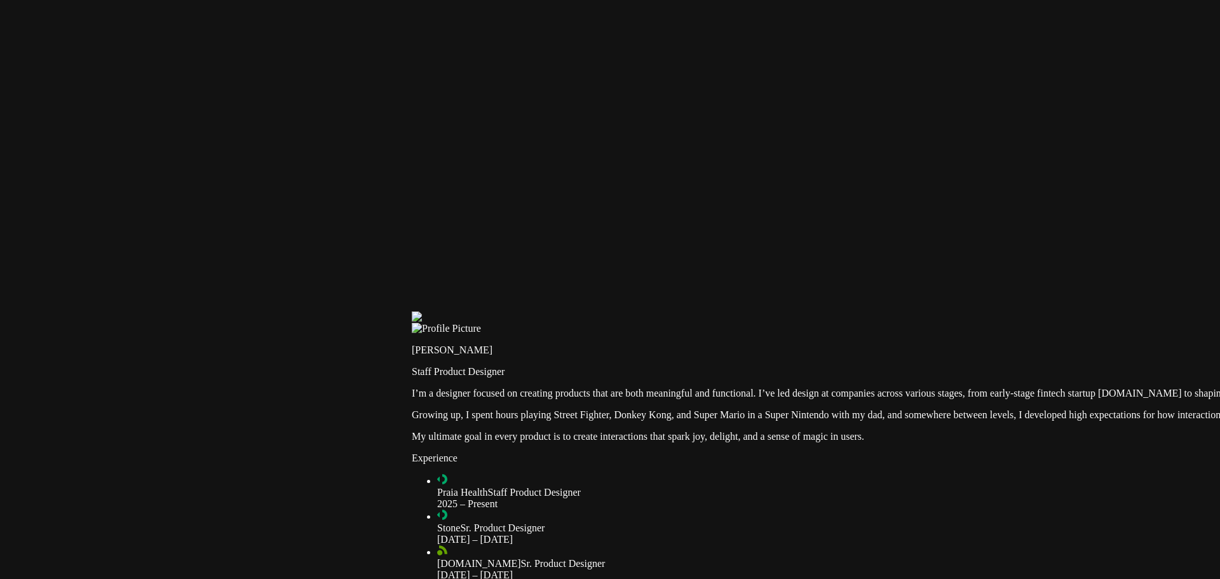
drag, startPoint x: 393, startPoint y: 144, endPoint x: 382, endPoint y: 140, distance: 11.3
type input "0"
drag, startPoint x: 396, startPoint y: 158, endPoint x: 374, endPoint y: 156, distance: 22.3
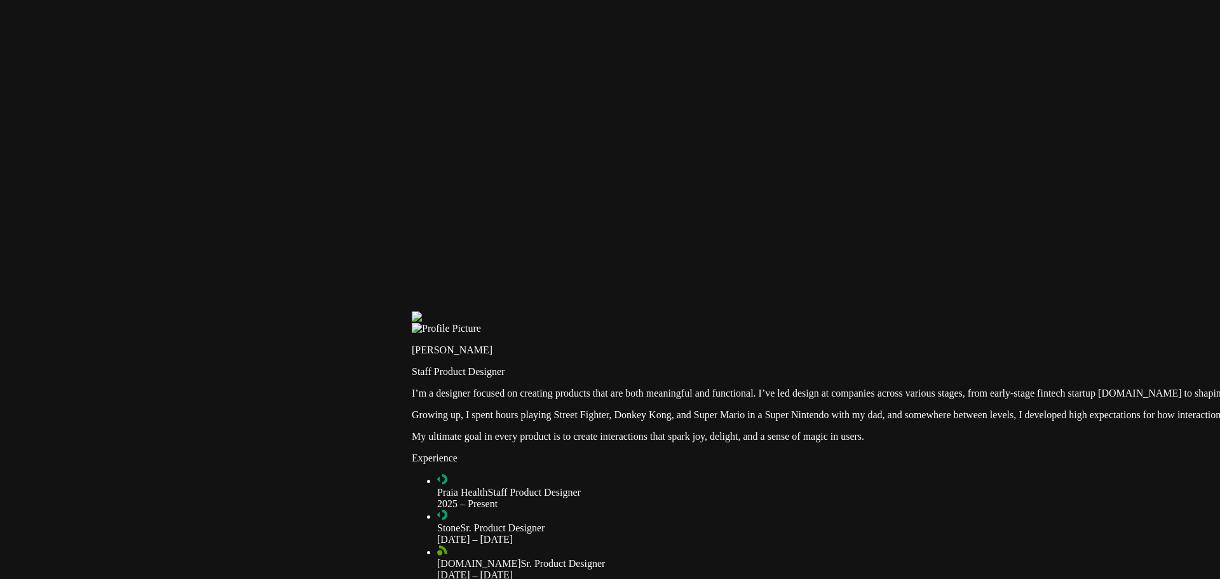
type input "0"
drag, startPoint x: 420, startPoint y: 142, endPoint x: 432, endPoint y: 143, distance: 12.1
type input "2"
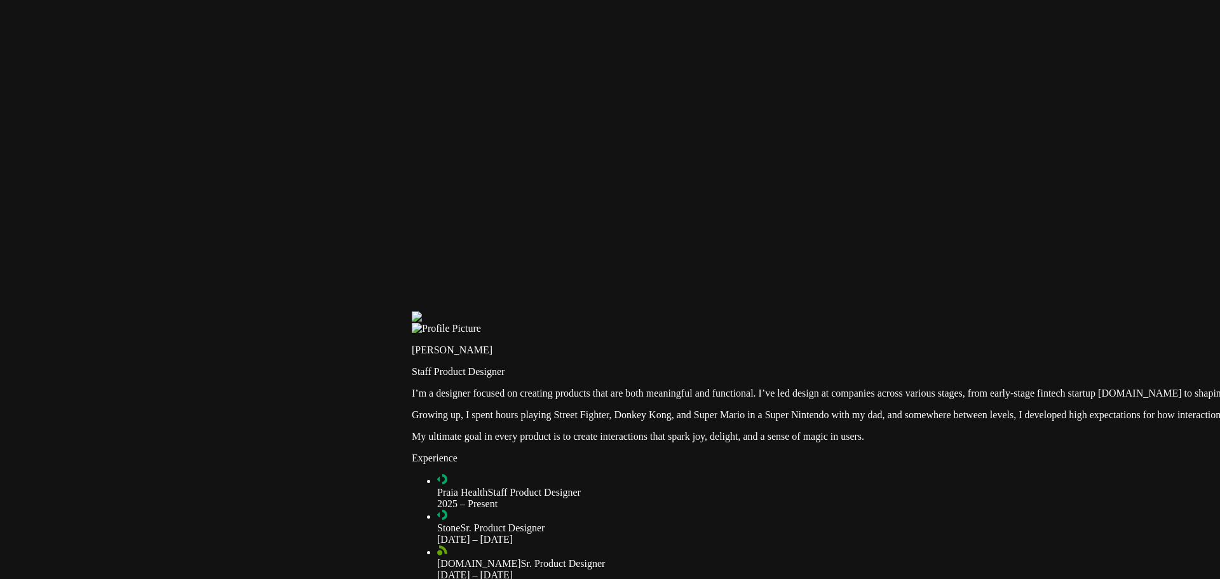
drag, startPoint x: 421, startPoint y: 160, endPoint x: 436, endPoint y: 161, distance: 14.6
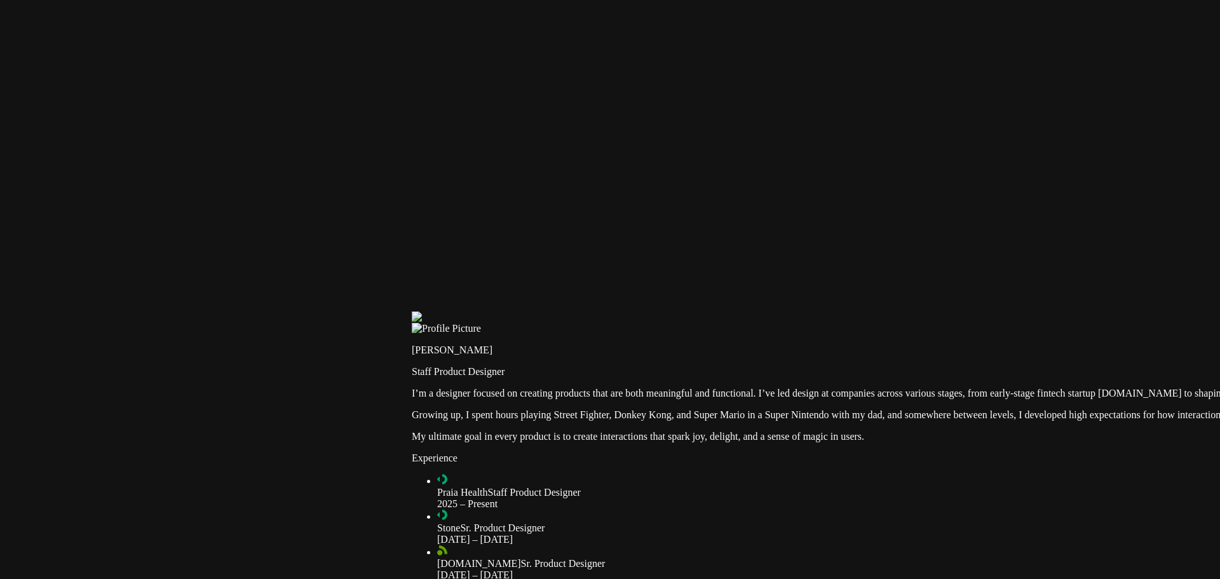
type input "1"
type input "0.7"
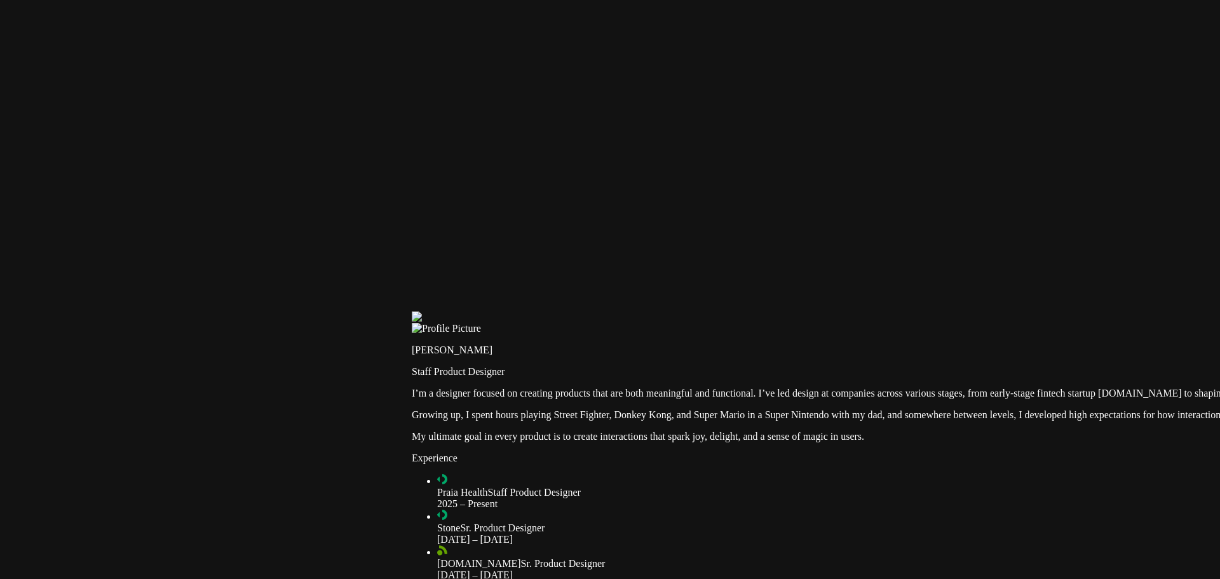
type input "0.7"
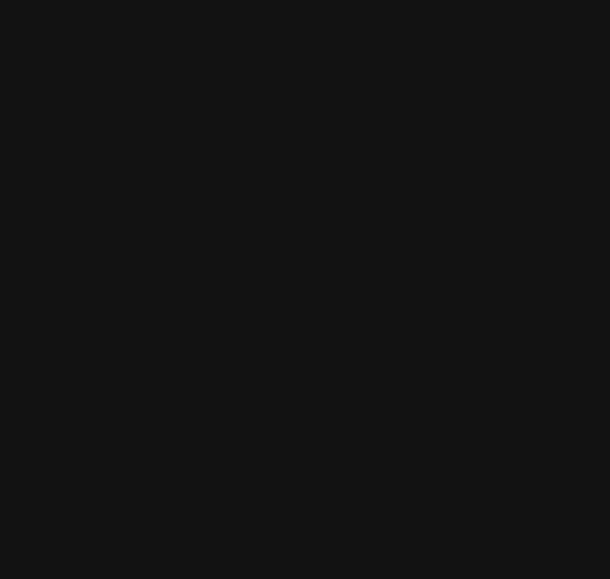
type input "0.7"
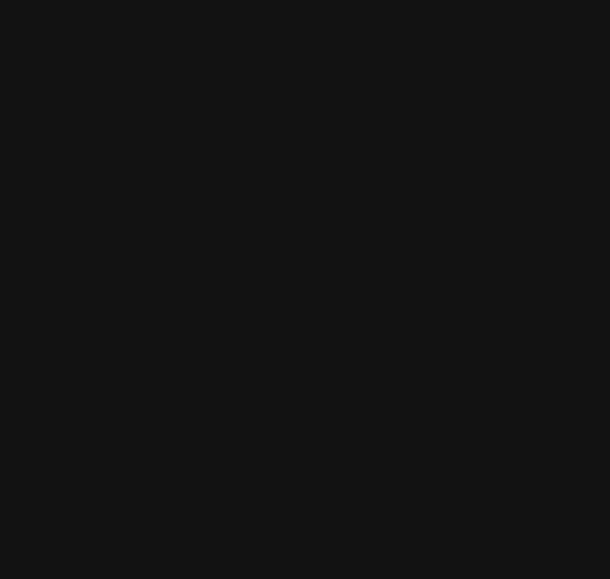
type input "0.7"
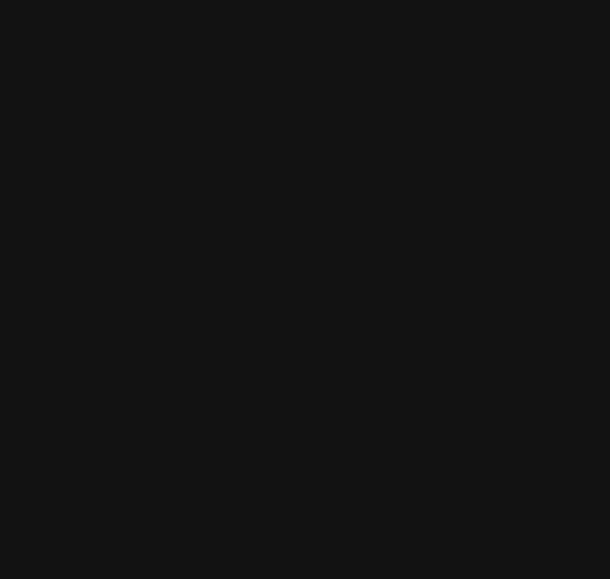
drag, startPoint x: 600, startPoint y: 234, endPoint x: 478, endPoint y: 251, distance: 123.1
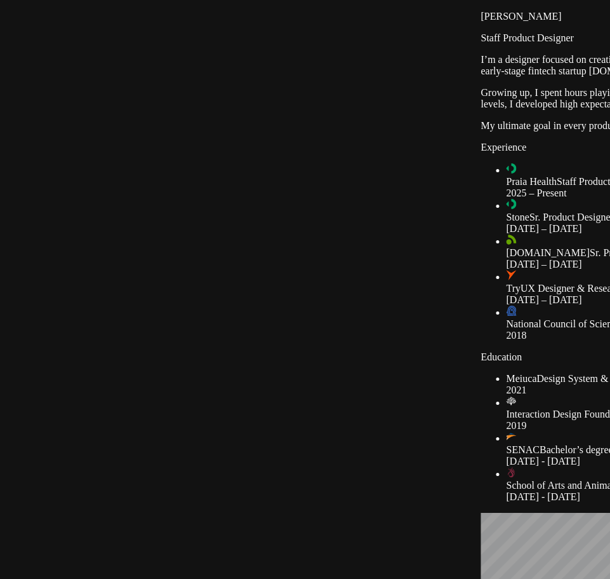
drag, startPoint x: 502, startPoint y: 293, endPoint x: 368, endPoint y: -60, distance: 378.3
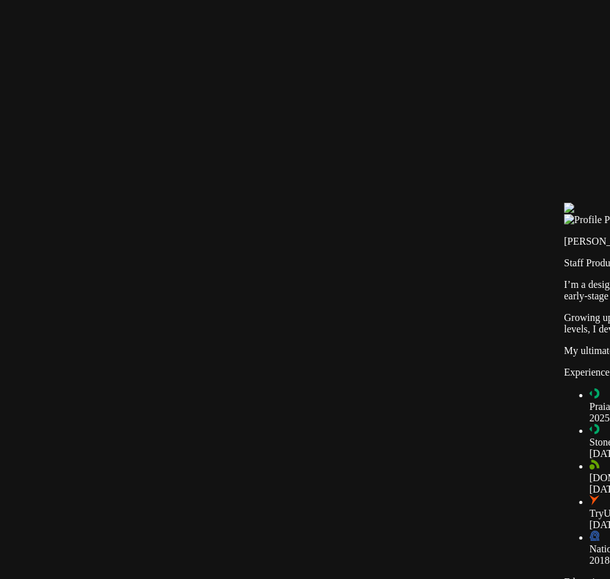
drag, startPoint x: 309, startPoint y: 172, endPoint x: 414, endPoint y: 462, distance: 308.4
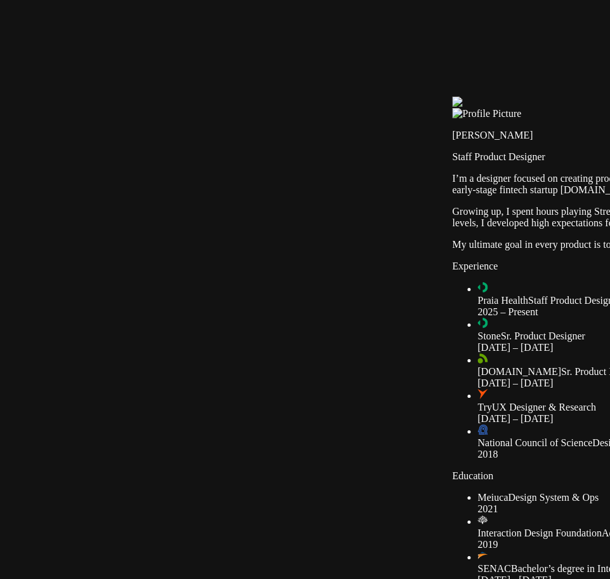
drag, startPoint x: 507, startPoint y: 268, endPoint x: 238, endPoint y: -36, distance: 405.9
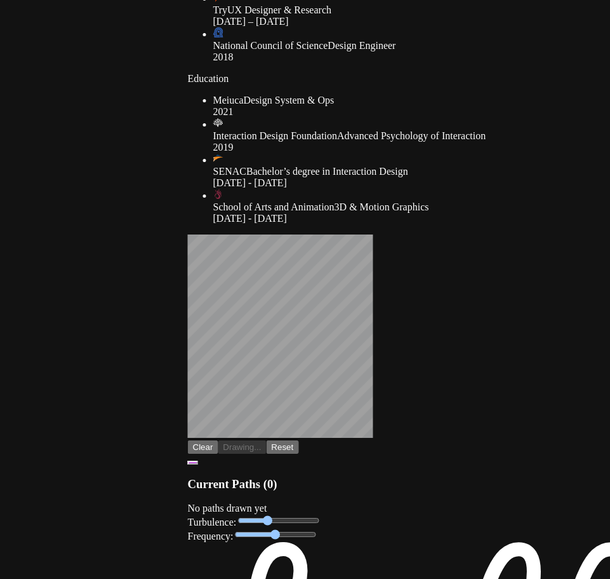
drag, startPoint x: 213, startPoint y: 286, endPoint x: 71, endPoint y: 11, distance: 309.1
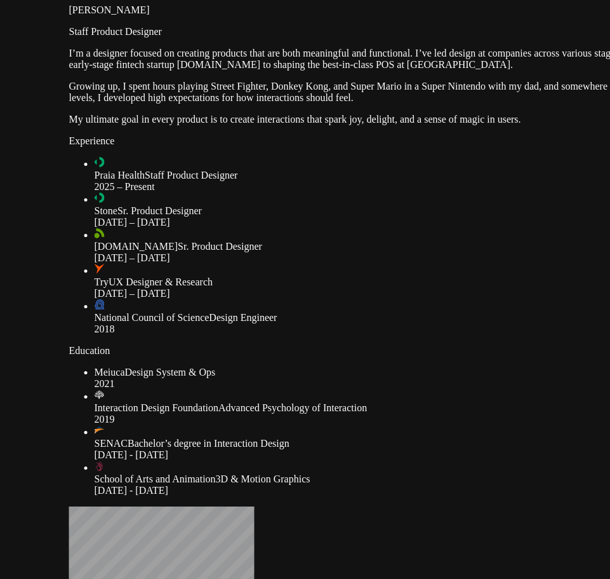
drag, startPoint x: 114, startPoint y: 207, endPoint x: 0, endPoint y: 487, distance: 302.0
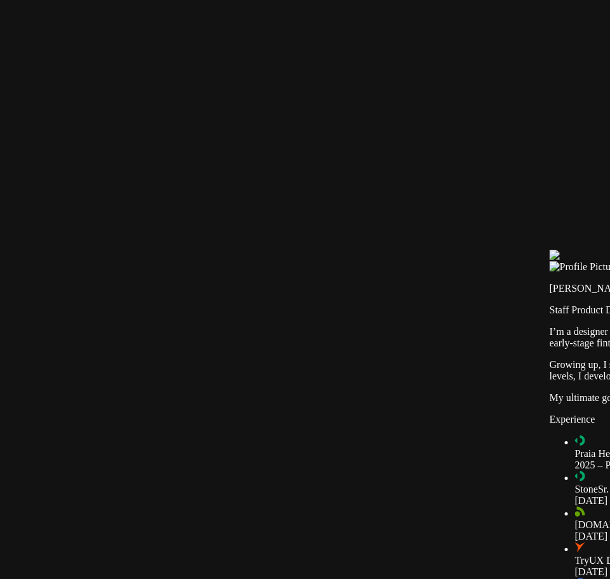
drag, startPoint x: 158, startPoint y: 21, endPoint x: 639, endPoint y: 294, distance: 553.0
type input "0.7"
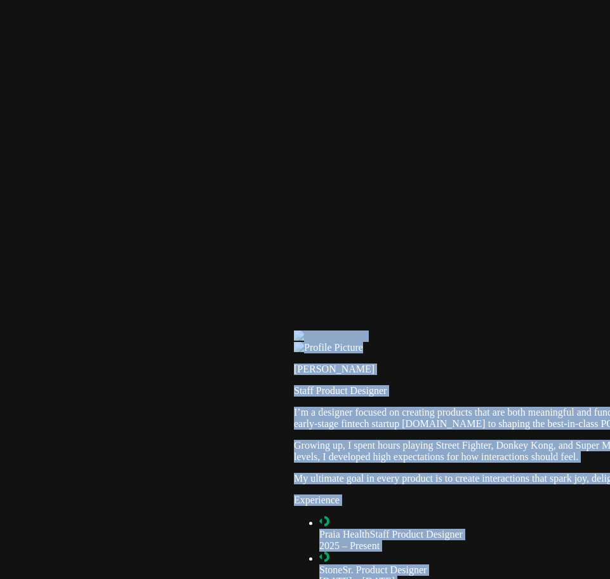
click at [294, 330] on div at bounding box center [594, 330] width 600 height 0
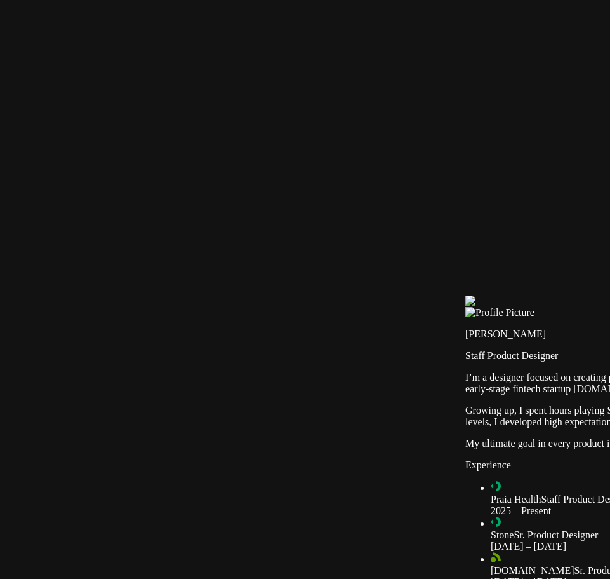
drag, startPoint x: 233, startPoint y: 299, endPoint x: 478, endPoint y: 255, distance: 248.5
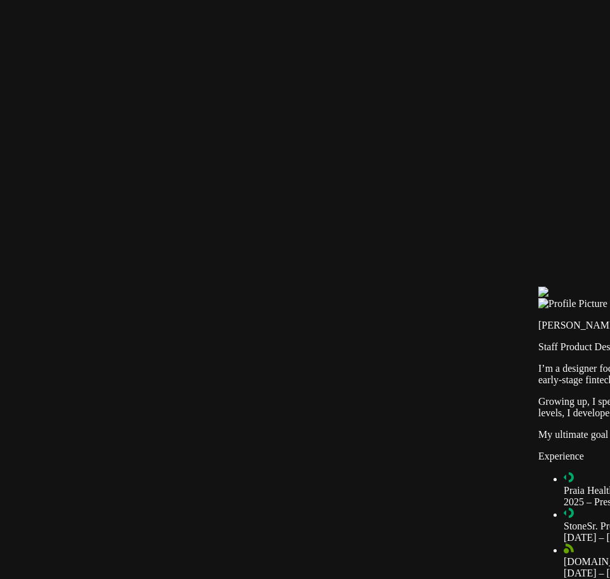
type input "0.7"
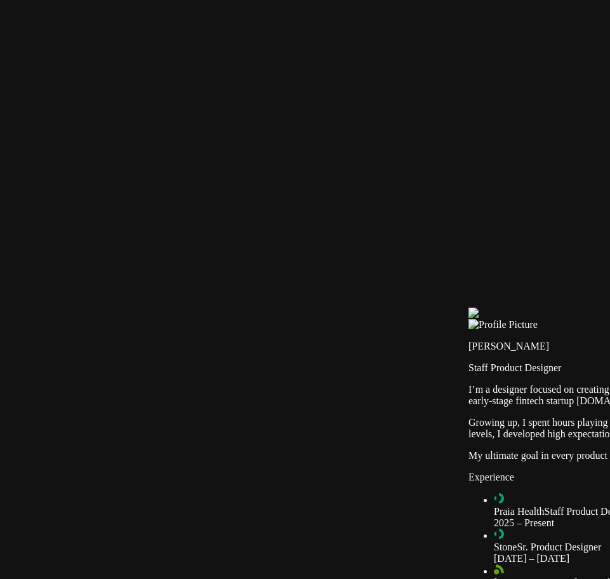
drag, startPoint x: 0, startPoint y: 0, endPoint x: 521, endPoint y: 347, distance: 626.1
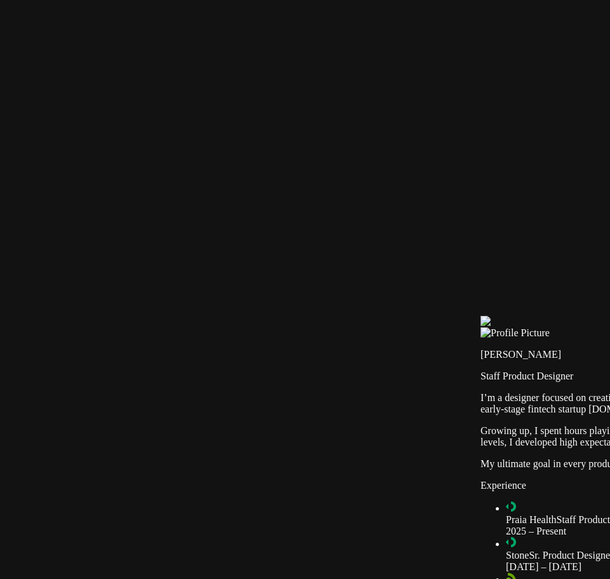
scroll to position [1479, 0]
type input "0.7"
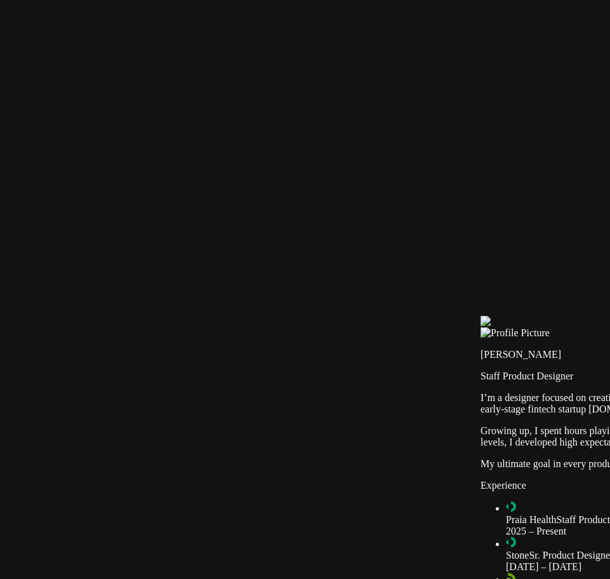
type input "0.7"
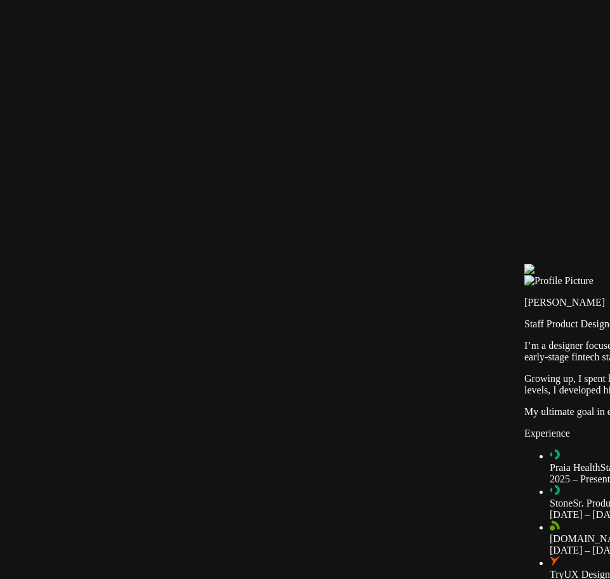
drag, startPoint x: 277, startPoint y: 183, endPoint x: 428, endPoint y: 237, distance: 160.5
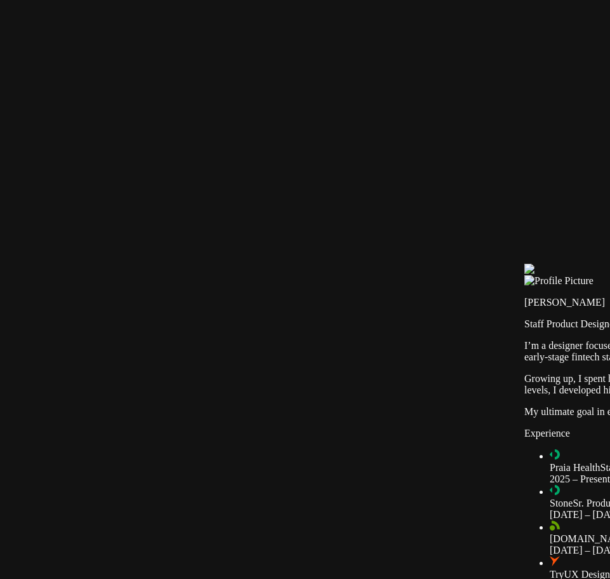
type input "0.7"
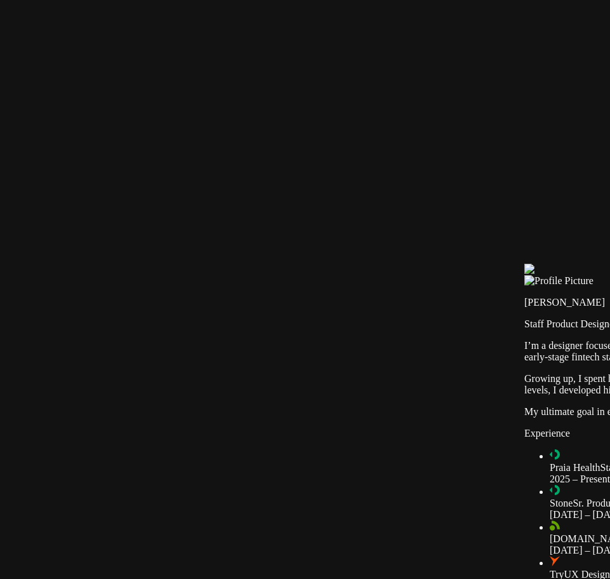
drag, startPoint x: 220, startPoint y: 95, endPoint x: 237, endPoint y: 93, distance: 17.3
type input "2"
drag, startPoint x: 220, startPoint y: 114, endPoint x: 250, endPoint y: 111, distance: 30.0
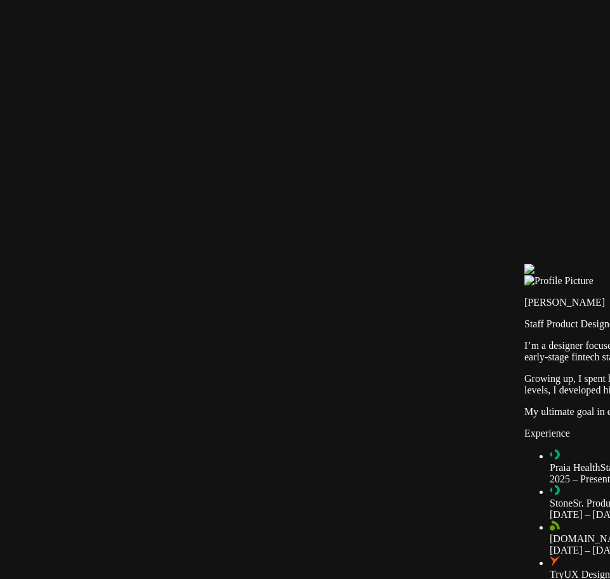
type input "1"
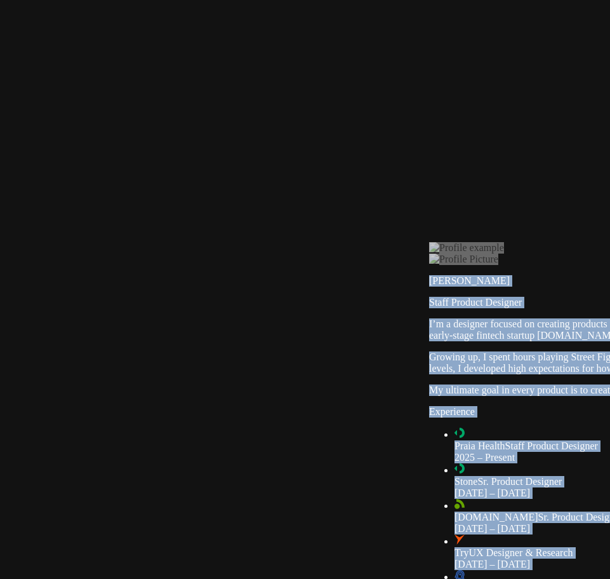
type input "0.7"
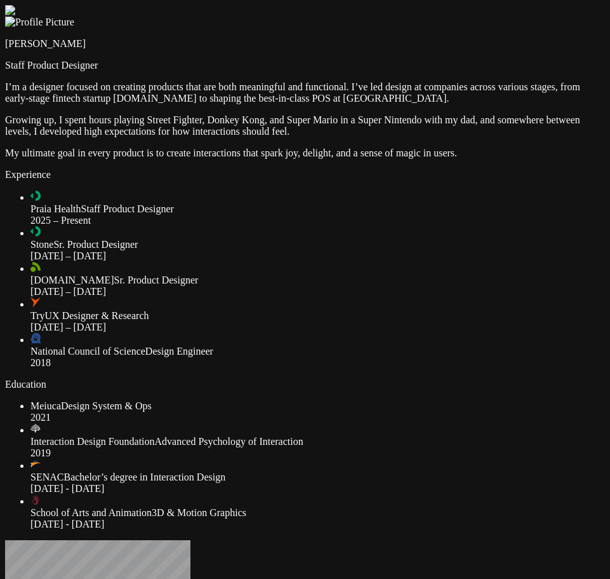
type input "0.7"
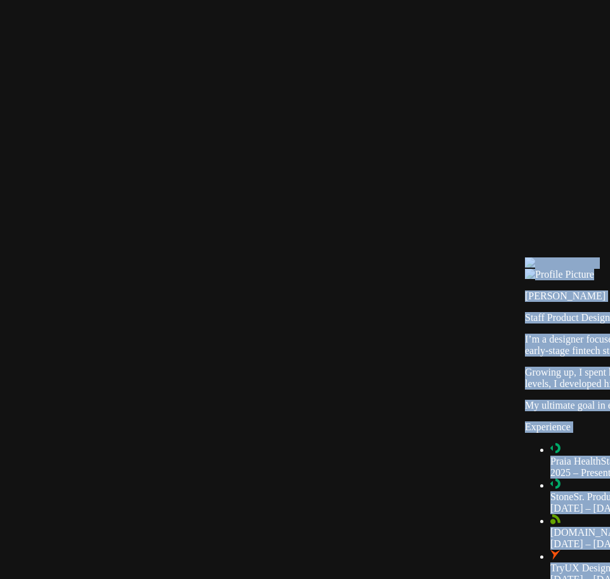
drag, startPoint x: 57, startPoint y: 49, endPoint x: 577, endPoint y: 301, distance: 578.1
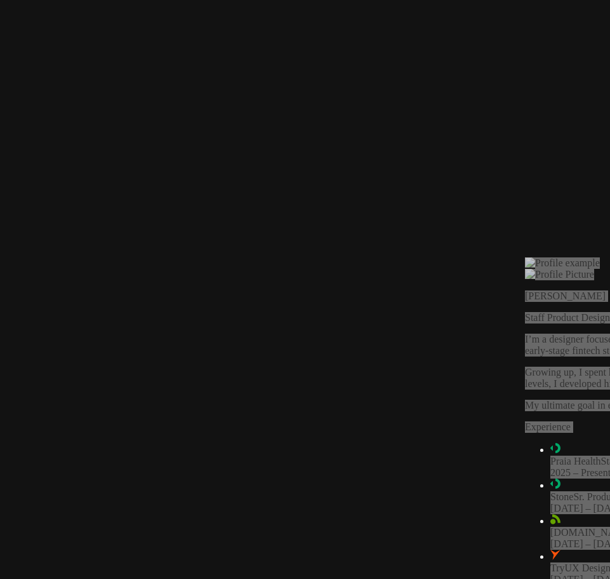
type input "0.7"
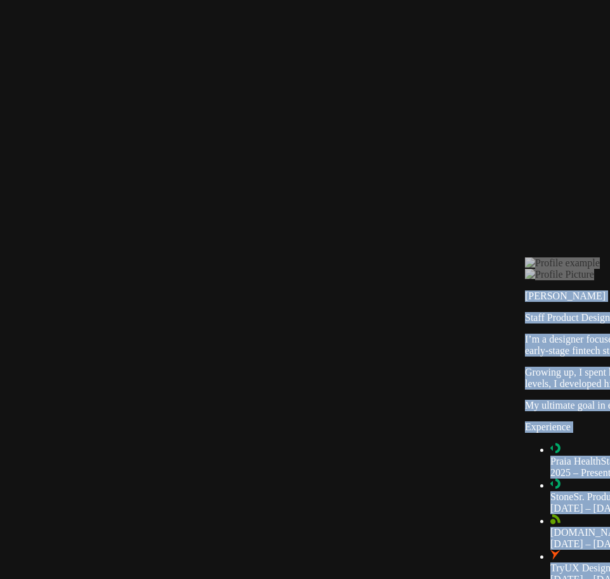
type input "0.7"
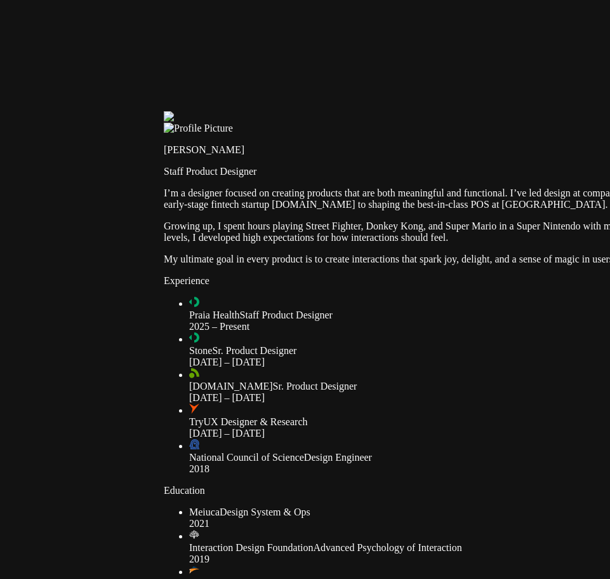
drag, startPoint x: 0, startPoint y: 0, endPoint x: 227, endPoint y: 179, distance: 289.0
click at [227, 111] on div at bounding box center [464, 111] width 600 height 0
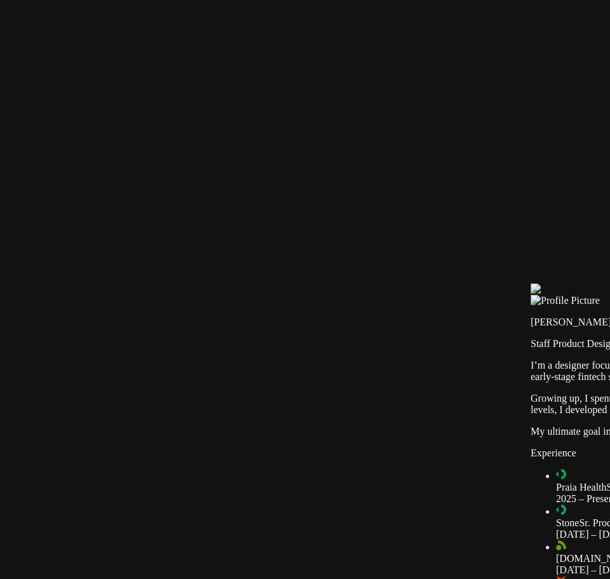
drag, startPoint x: 166, startPoint y: 97, endPoint x: 499, endPoint y: 259, distance: 369.9
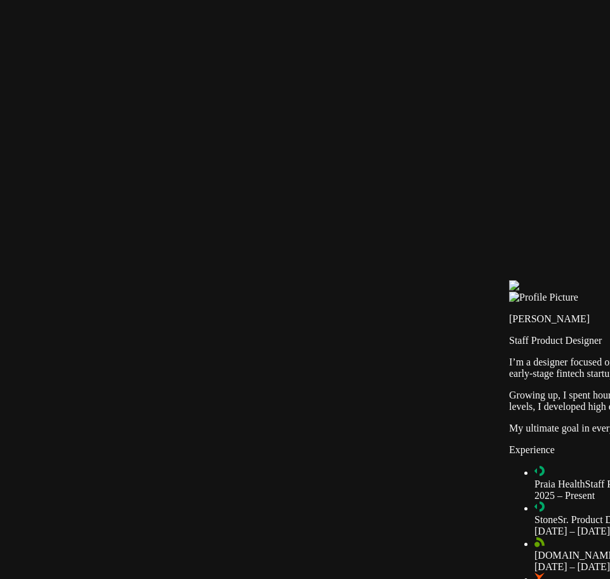
type input "0.7"
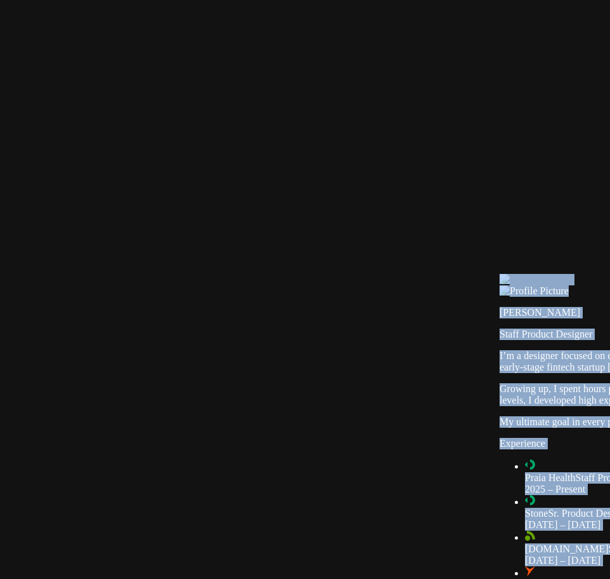
type input "0.7"
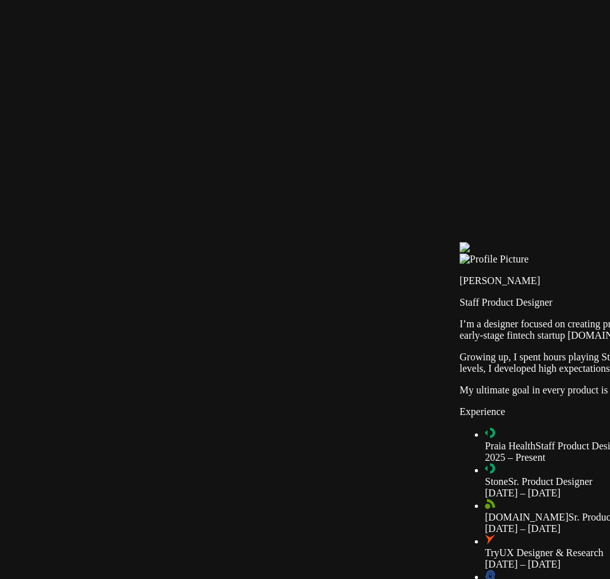
type input "0.7"
